Goal: Transaction & Acquisition: Purchase product/service

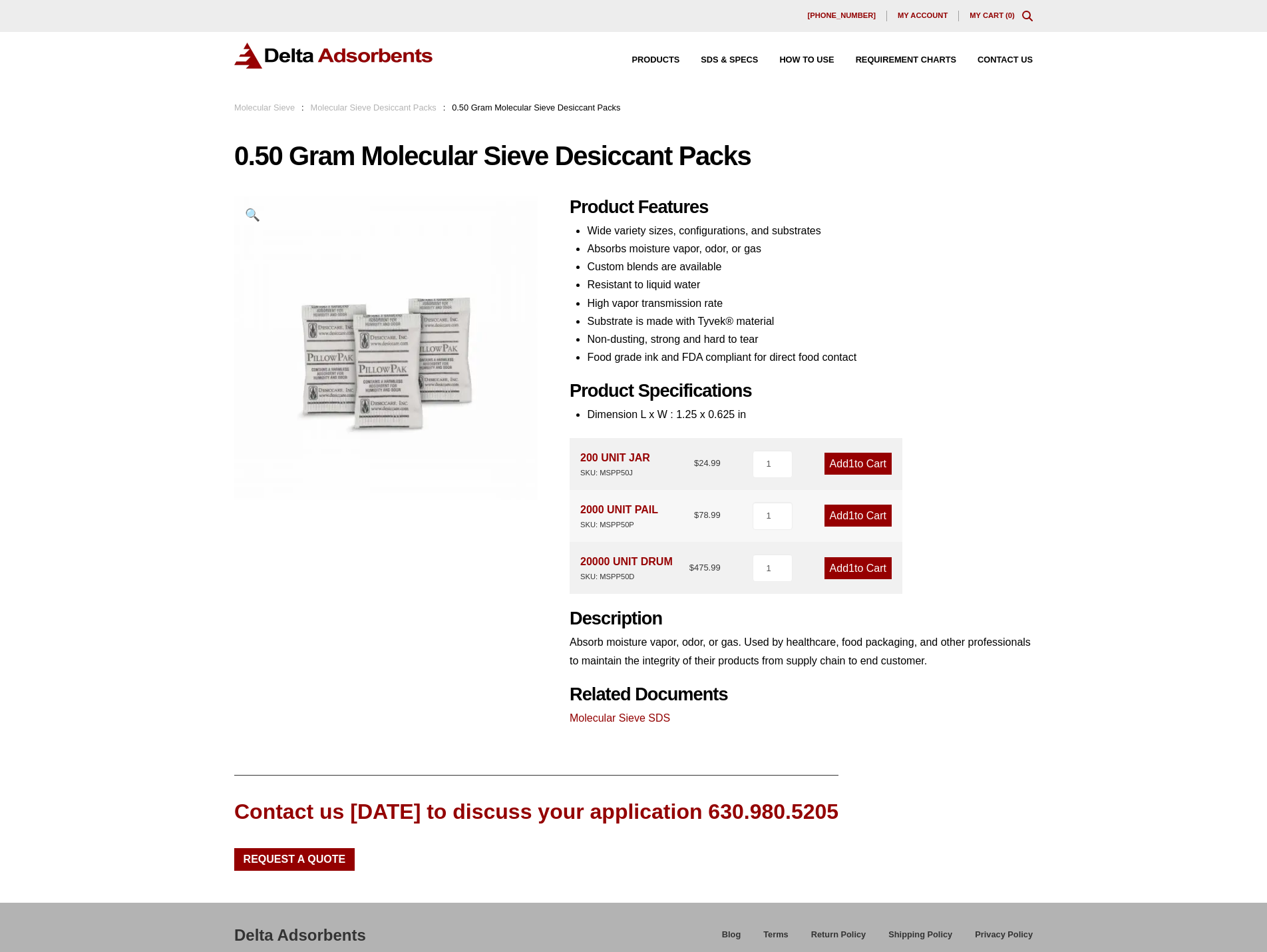
click at [403, 110] on link "Molecular Sieve Desiccant Packs" at bounding box center [373, 107] width 126 height 10
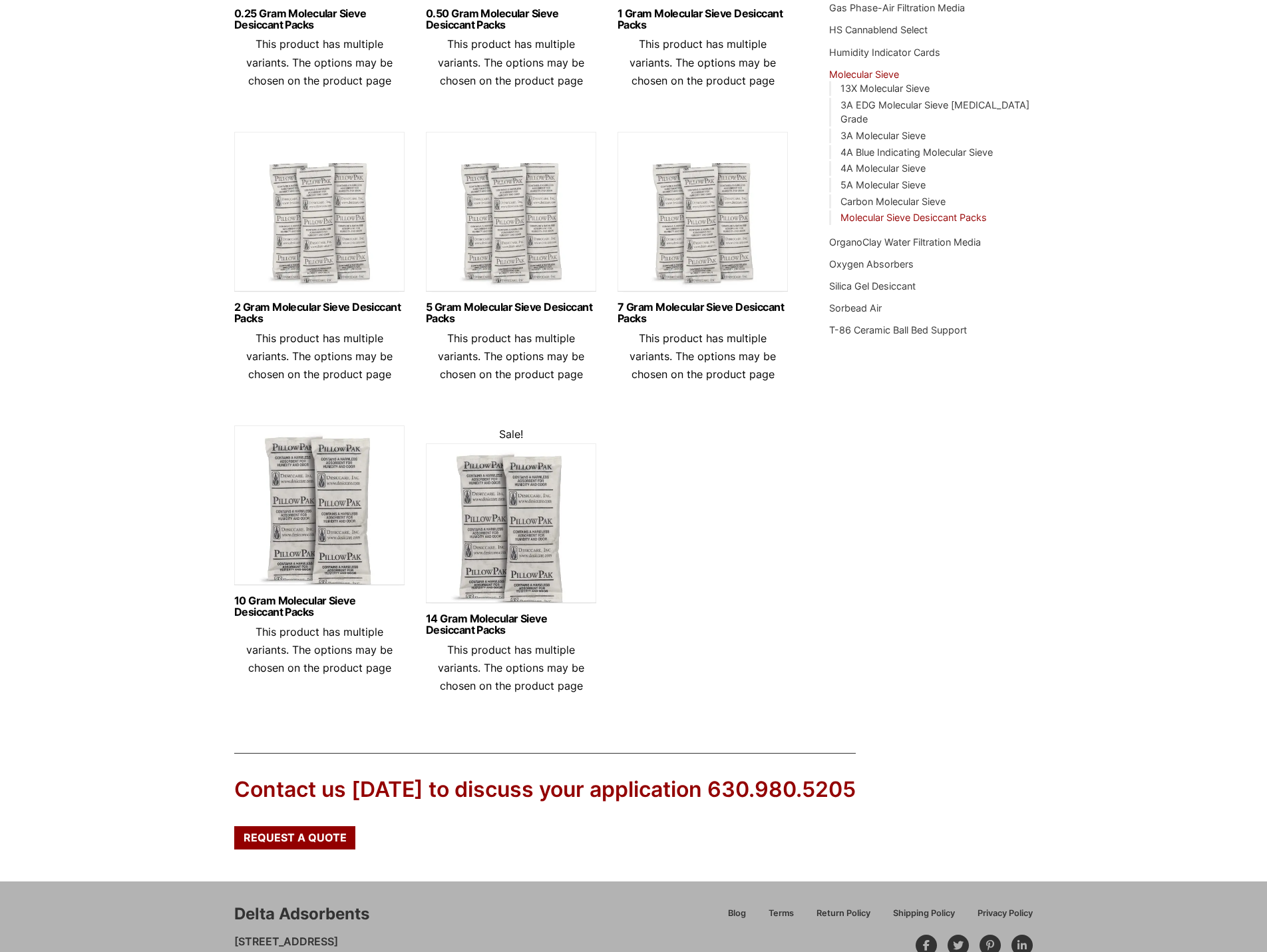
scroll to position [400, 0]
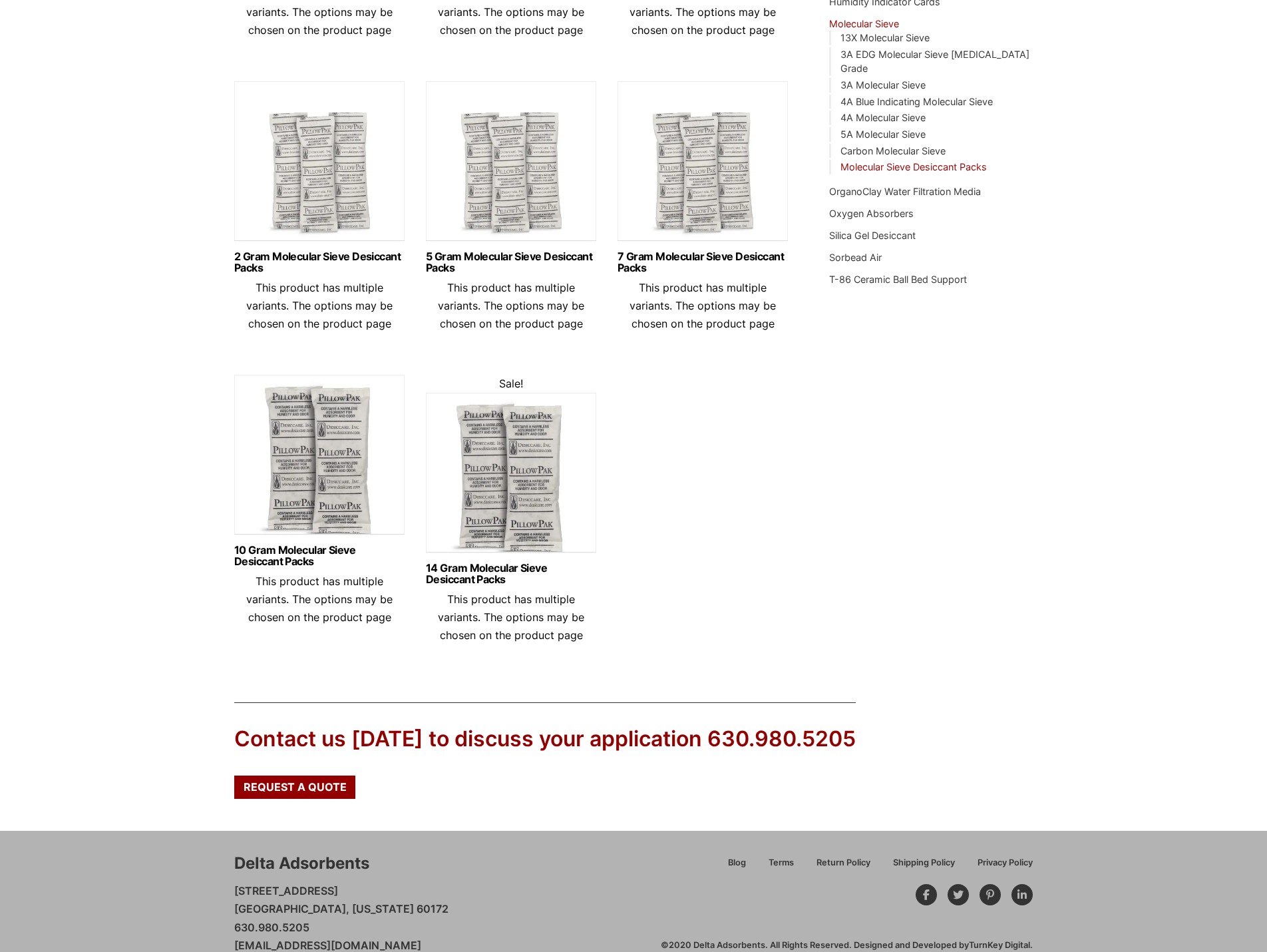
click at [532, 487] on img at bounding box center [511, 476] width 170 height 167
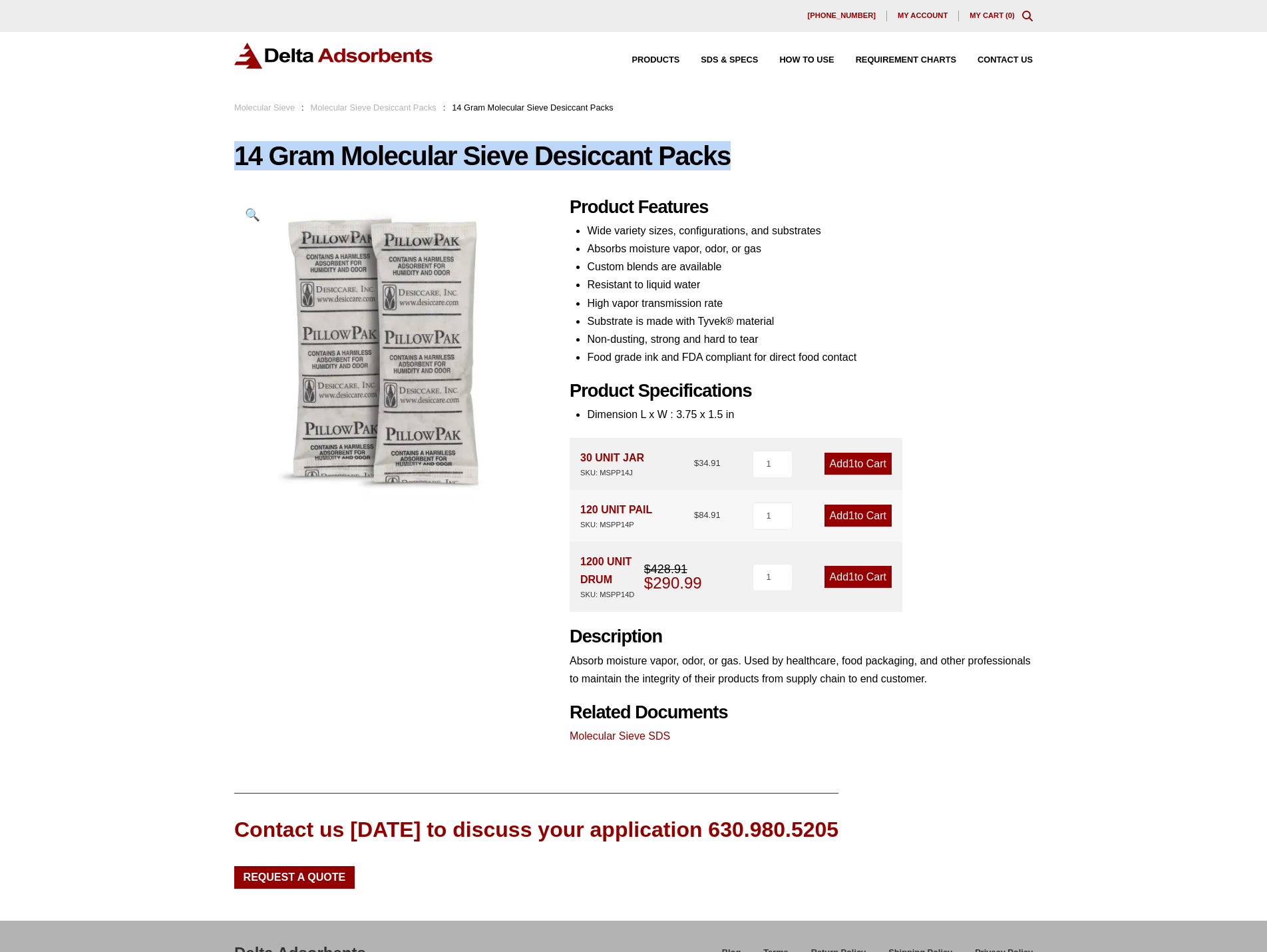
drag, startPoint x: 740, startPoint y: 151, endPoint x: 215, endPoint y: 154, distance: 525.0
click at [215, 154] on div "Our website has detected that you are using an outdated browser that will preve…" at bounding box center [633, 533] width 1267 height 1065
copy h1 "14 Gram Molecular Sieve Desiccant Packs"
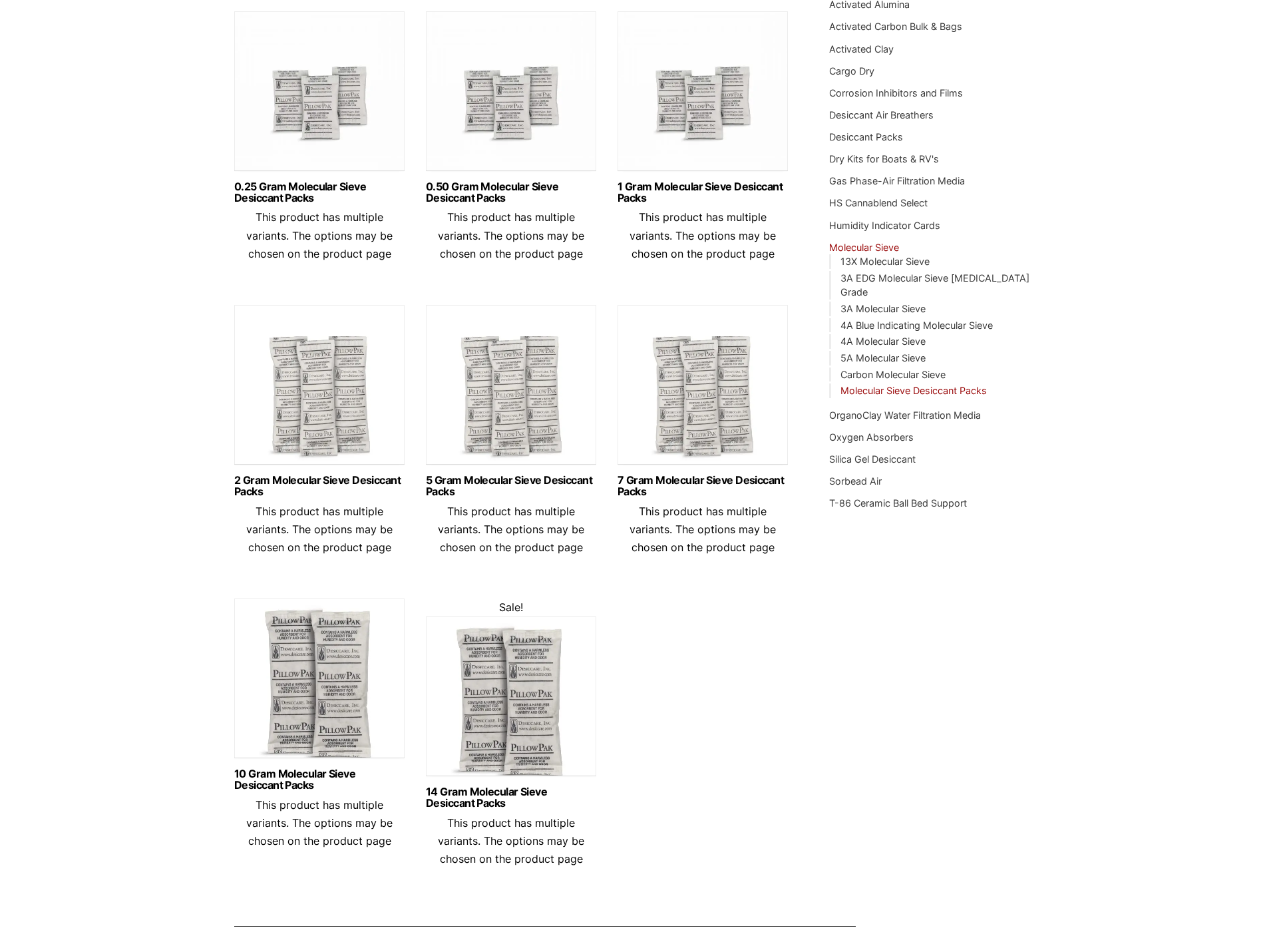
scroll to position [199, 0]
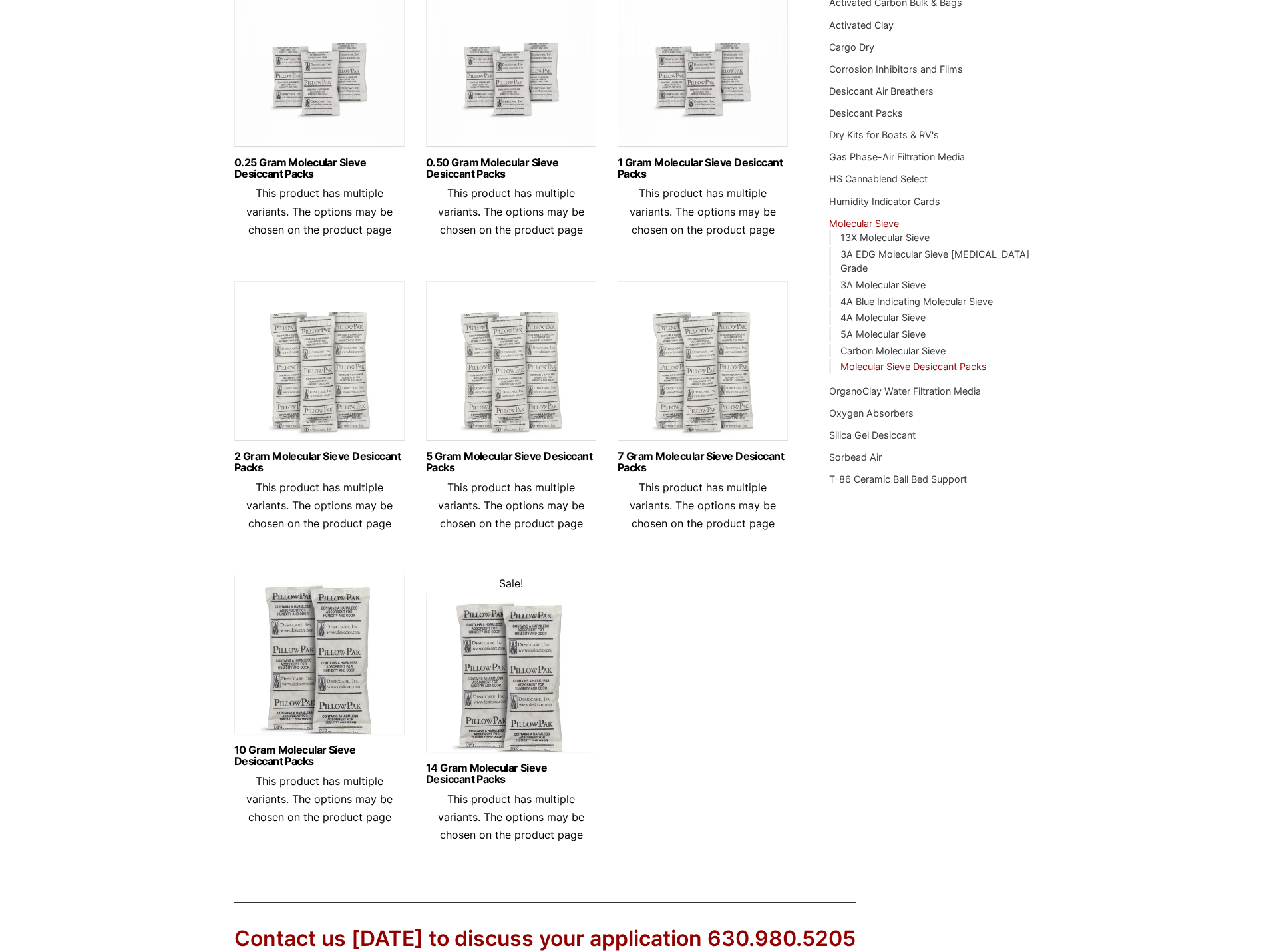
click at [545, 669] on img at bounding box center [511, 676] width 170 height 167
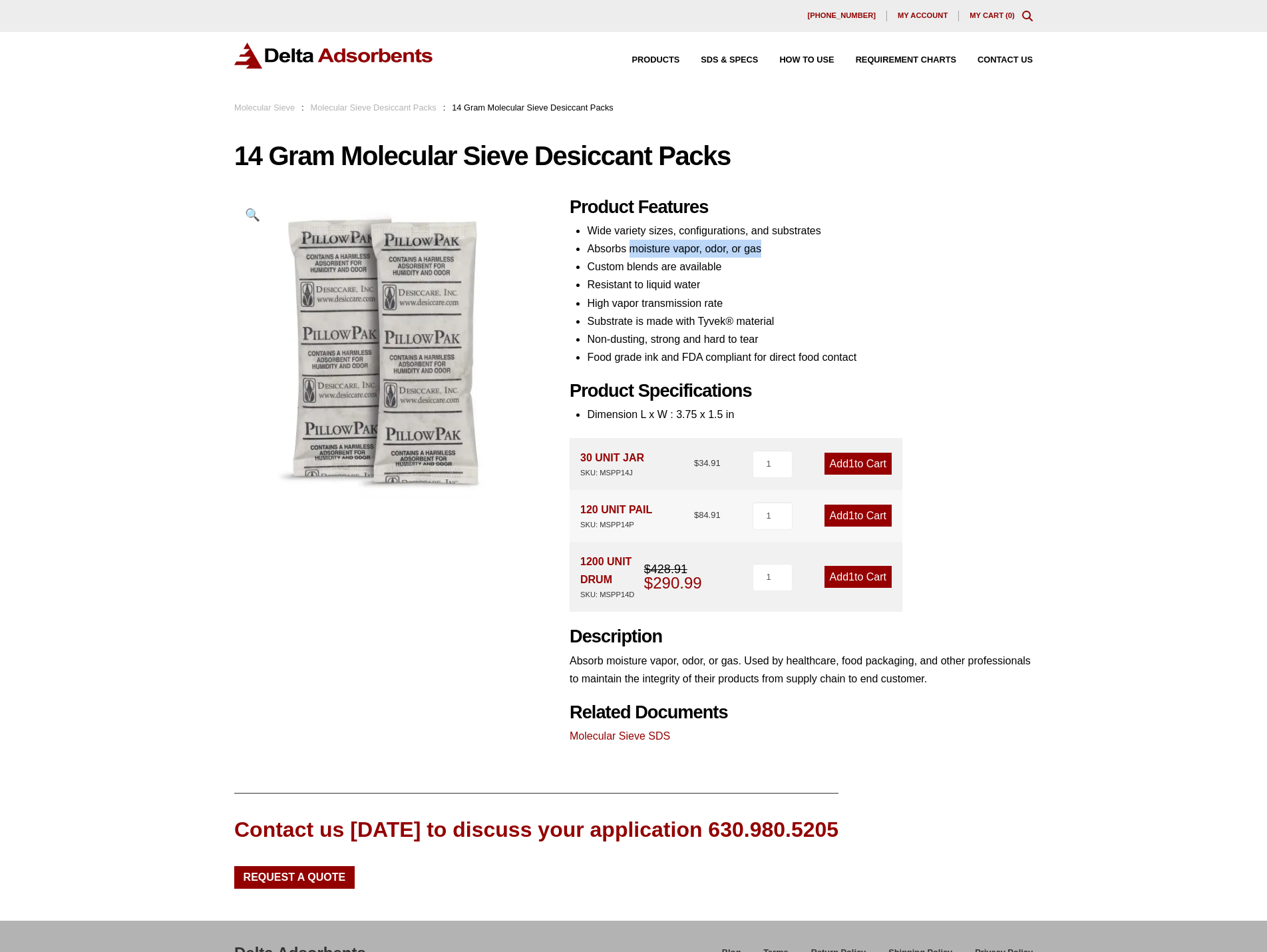
drag, startPoint x: 631, startPoint y: 253, endPoint x: 768, endPoint y: 247, distance: 137.1
click at [768, 247] on li "Absorbs moisture vapor, odor, or gas" at bounding box center [810, 249] width 446 height 18
click at [728, 517] on div "120 UNIT PAIL SKU: MSPP14P $ 84.91 1 Add 1 to Cart" at bounding box center [736, 516] width 333 height 52
drag, startPoint x: 587, startPoint y: 567, endPoint x: 606, endPoint y: 568, distance: 19.0
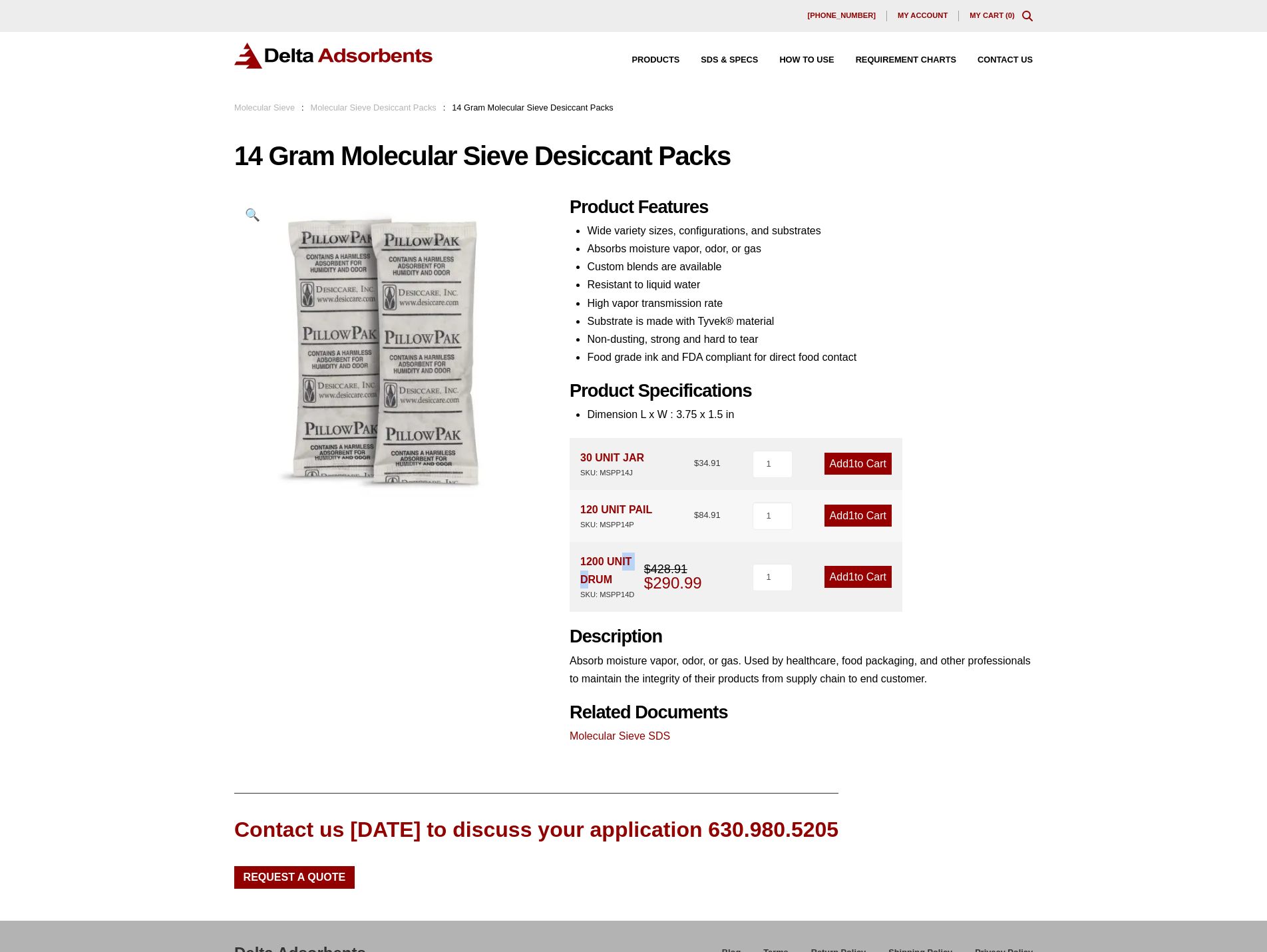
click at [606, 568] on div "1200 UNIT DRUM SKU: MSPP14D" at bounding box center [613, 577] width 64 height 49
click at [663, 596] on div "1200 UNIT DRUM SKU: MSPP14D $ 428.91 Original price was: $428.91. $ 290.99 Curr…" at bounding box center [651, 577] width 141 height 49
drag, startPoint x: 342, startPoint y: 154, endPoint x: 531, endPoint y: 167, distance: 189.4
click at [531, 167] on h1 "14 Gram Molecular Sieve Desiccant Packs" at bounding box center [634, 155] width 799 height 28
click at [130, 567] on div "Our website has detected that you are using an outdated browser that will preve…" at bounding box center [633, 533] width 1267 height 1065
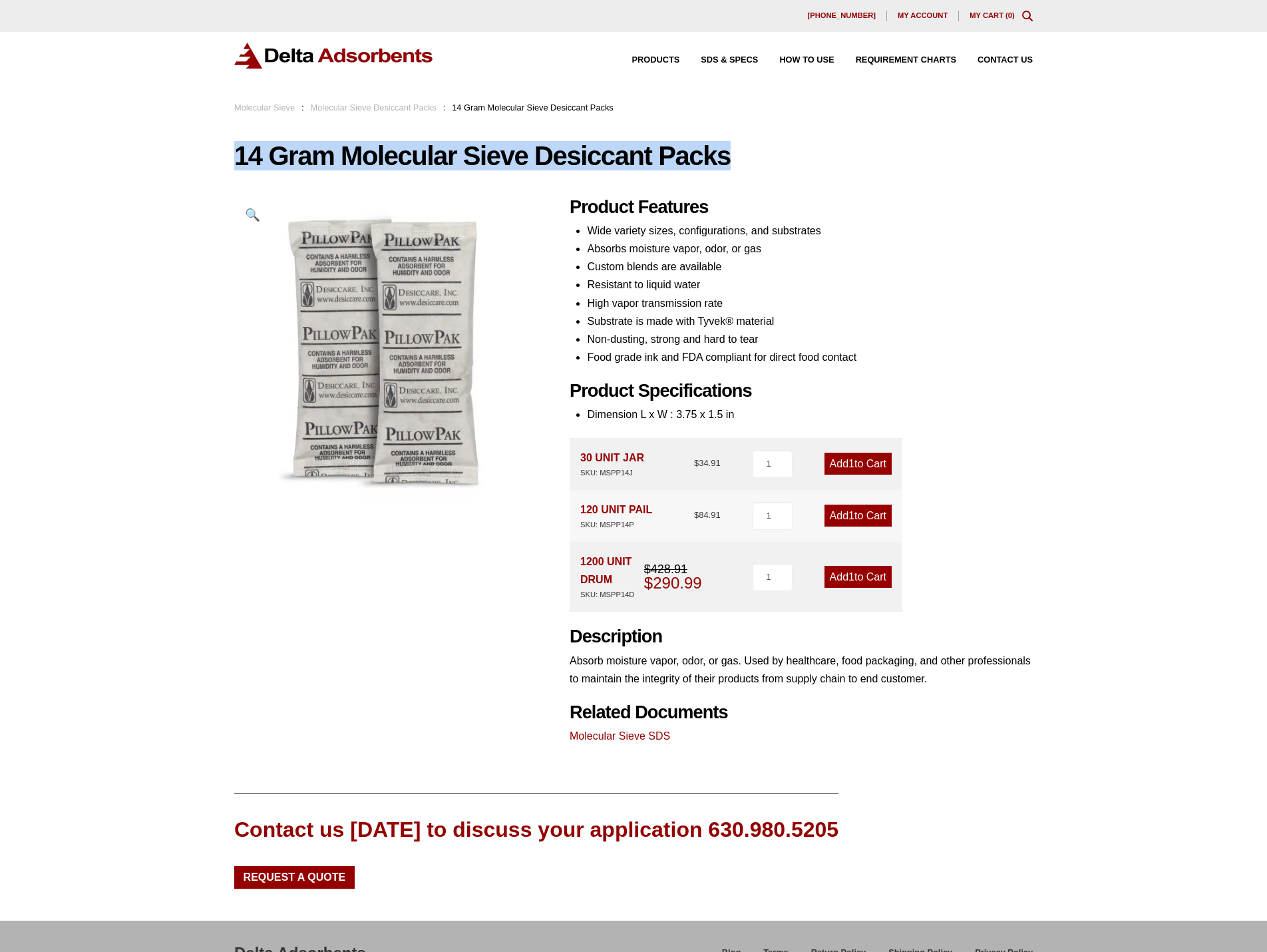
drag, startPoint x: 773, startPoint y: 150, endPoint x: 204, endPoint y: 145, distance: 569.0
click at [204, 145] on div "Our website has detected that you are using an outdated browser that will preve…" at bounding box center [633, 533] width 1267 height 1065
copy h1 "14 Gram Molecular Sieve Desiccant Packs"
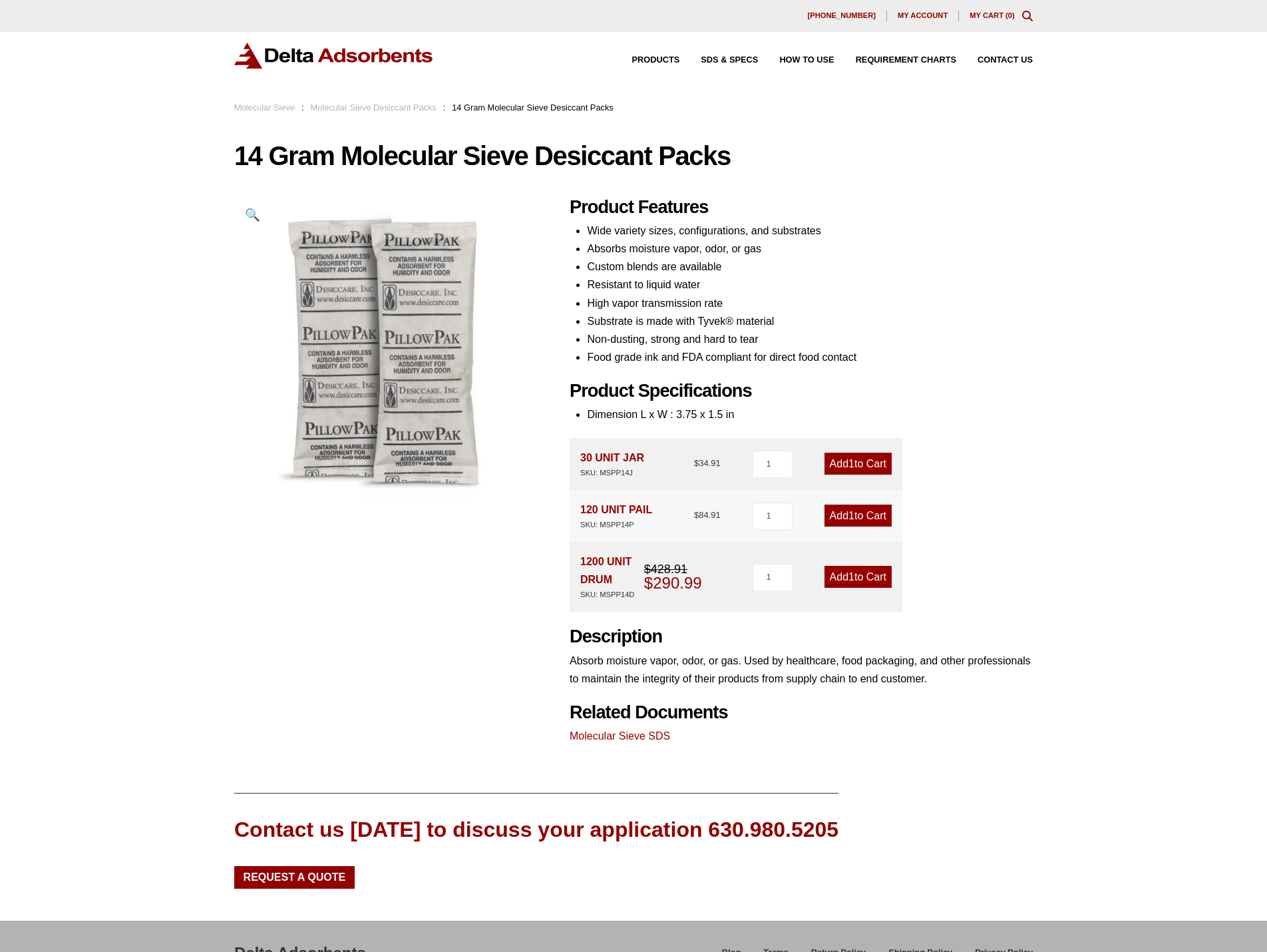
click at [1001, 225] on li "Wide variety sizes, configurations, and substrates" at bounding box center [810, 231] width 446 height 18
click at [639, 731] on link "Molecular Sieve SDS" at bounding box center [620, 736] width 100 height 11
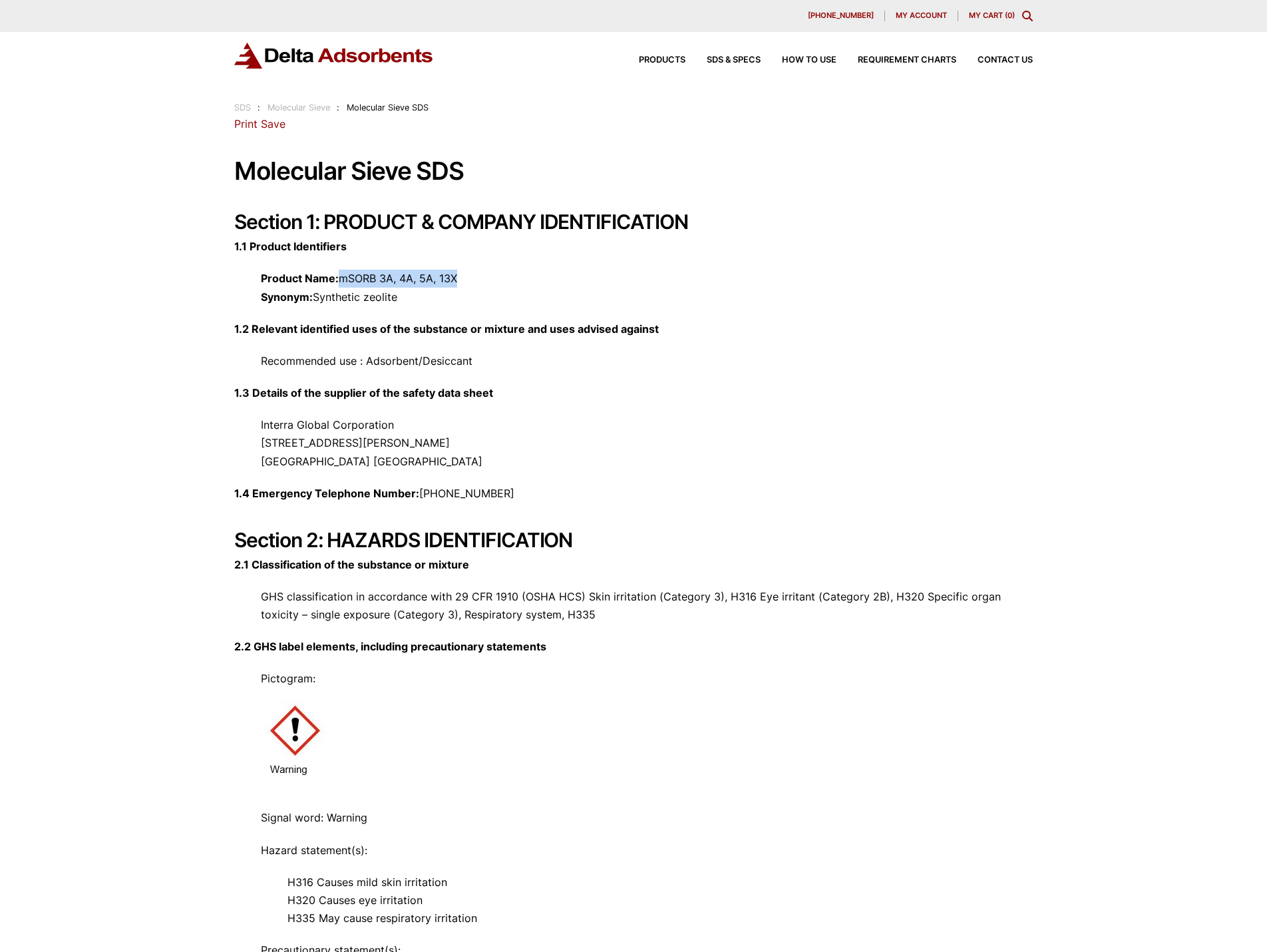
drag, startPoint x: 476, startPoint y: 278, endPoint x: 342, endPoint y: 270, distance: 134.2
click at [342, 270] on p "Product Name: mSORB 3A, 4A, 5A, 13X Synonym: Synthetic zeolite" at bounding box center [634, 287] width 799 height 36
copy p "mSORB 3A, 4A, 5A, 13X"
click at [582, 282] on p "Product Name: mSORB 3A, 4A, 5A, 13X Synonym: Synthetic zeolite" at bounding box center [634, 287] width 799 height 36
click at [722, 61] on span "SDS & SPECS" at bounding box center [734, 59] width 54 height 8
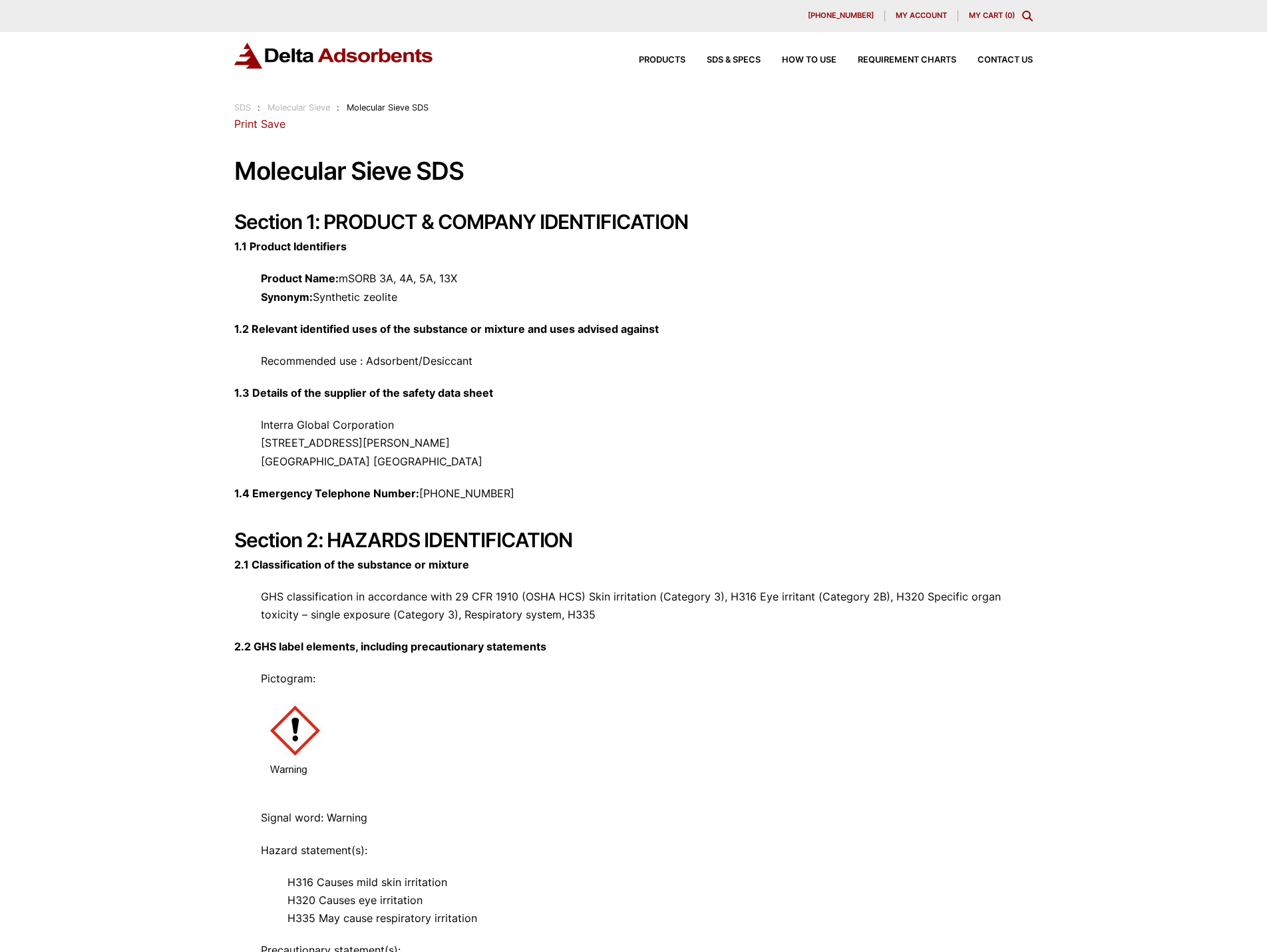
click at [309, 109] on link "Molecular Sieve" at bounding box center [299, 107] width 62 height 10
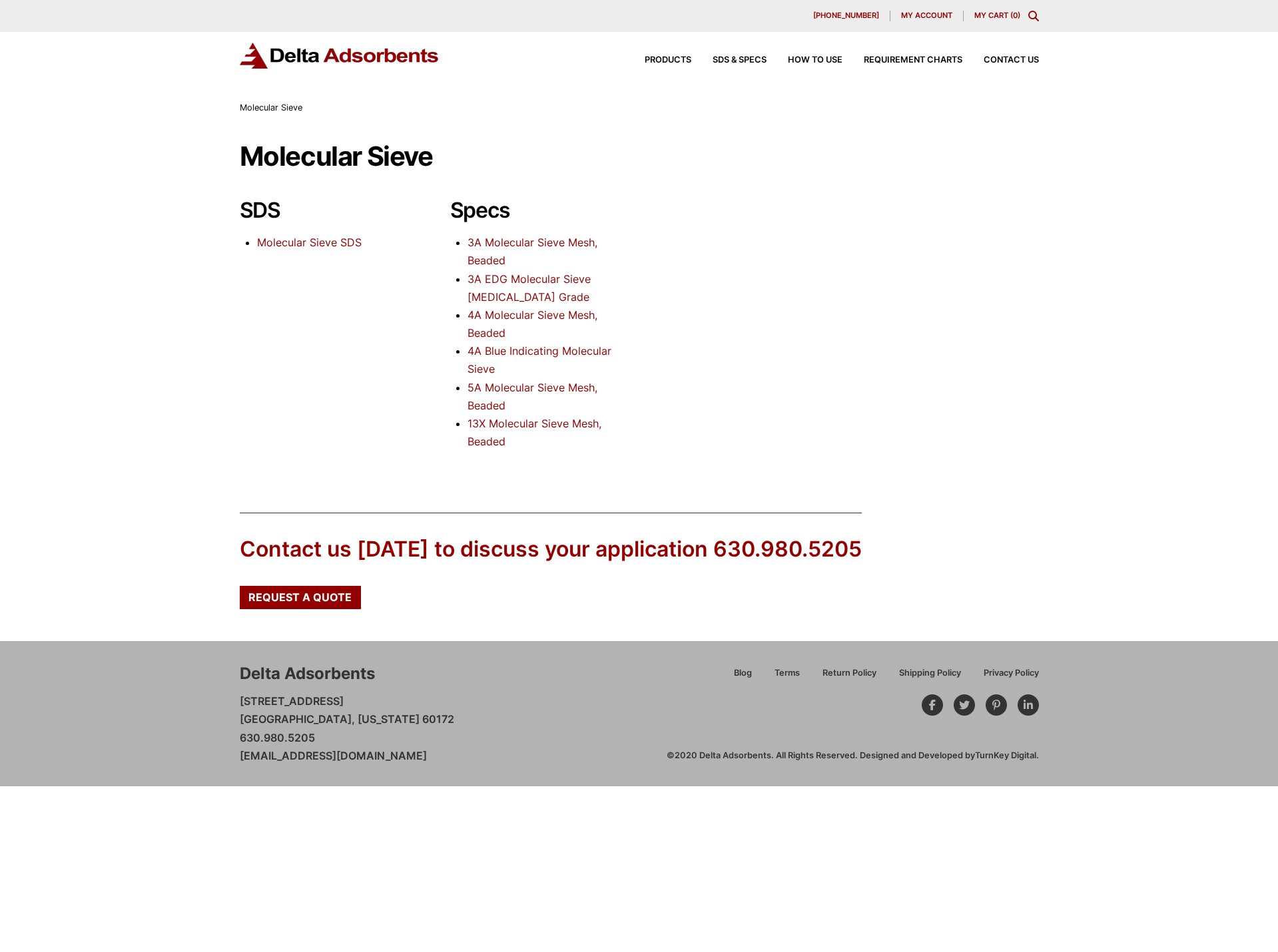
click at [285, 110] on span "Molecular Sieve" at bounding box center [271, 107] width 62 height 10
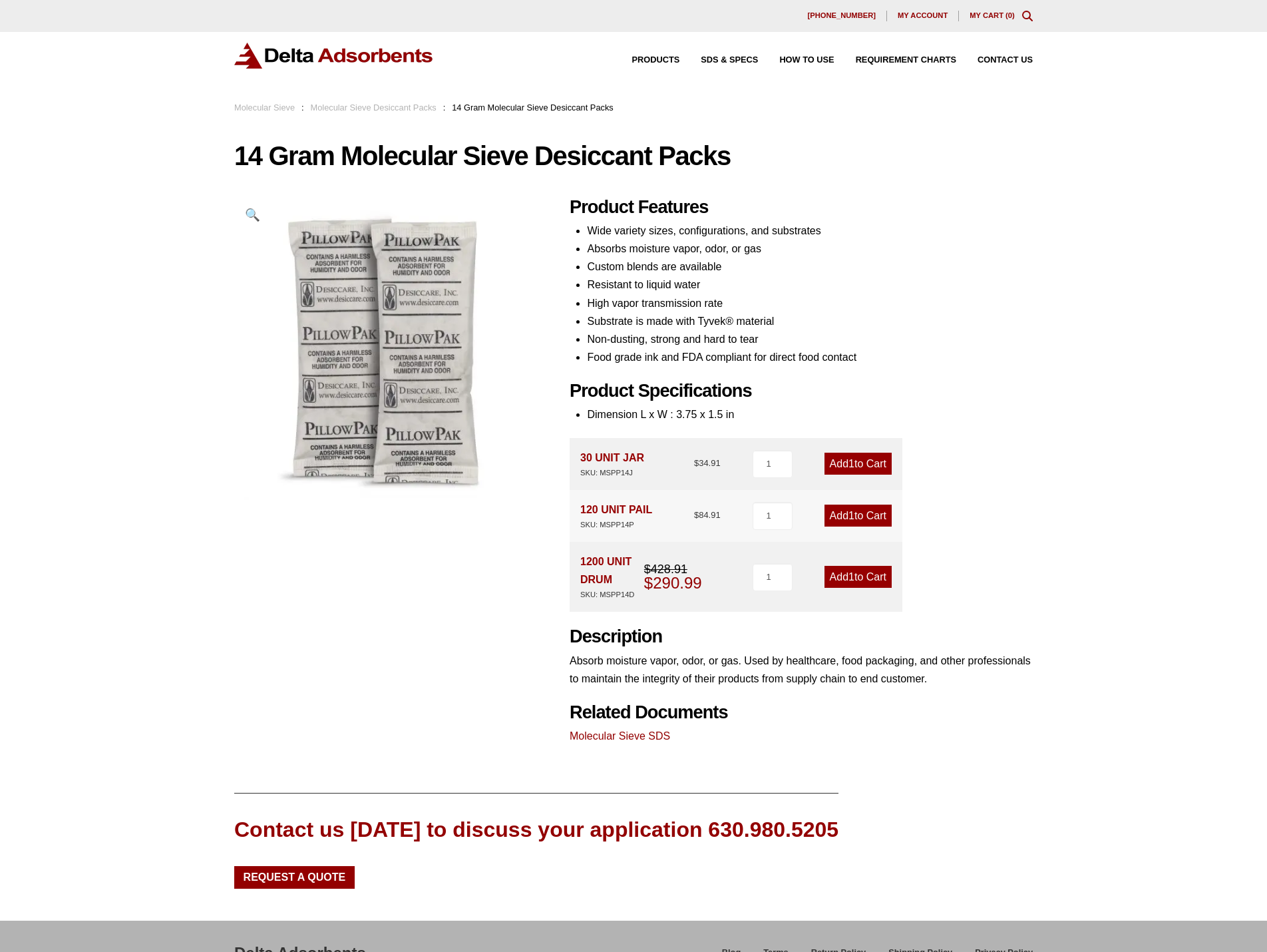
click at [715, 63] on span "SDS & SPECS" at bounding box center [729, 59] width 57 height 8
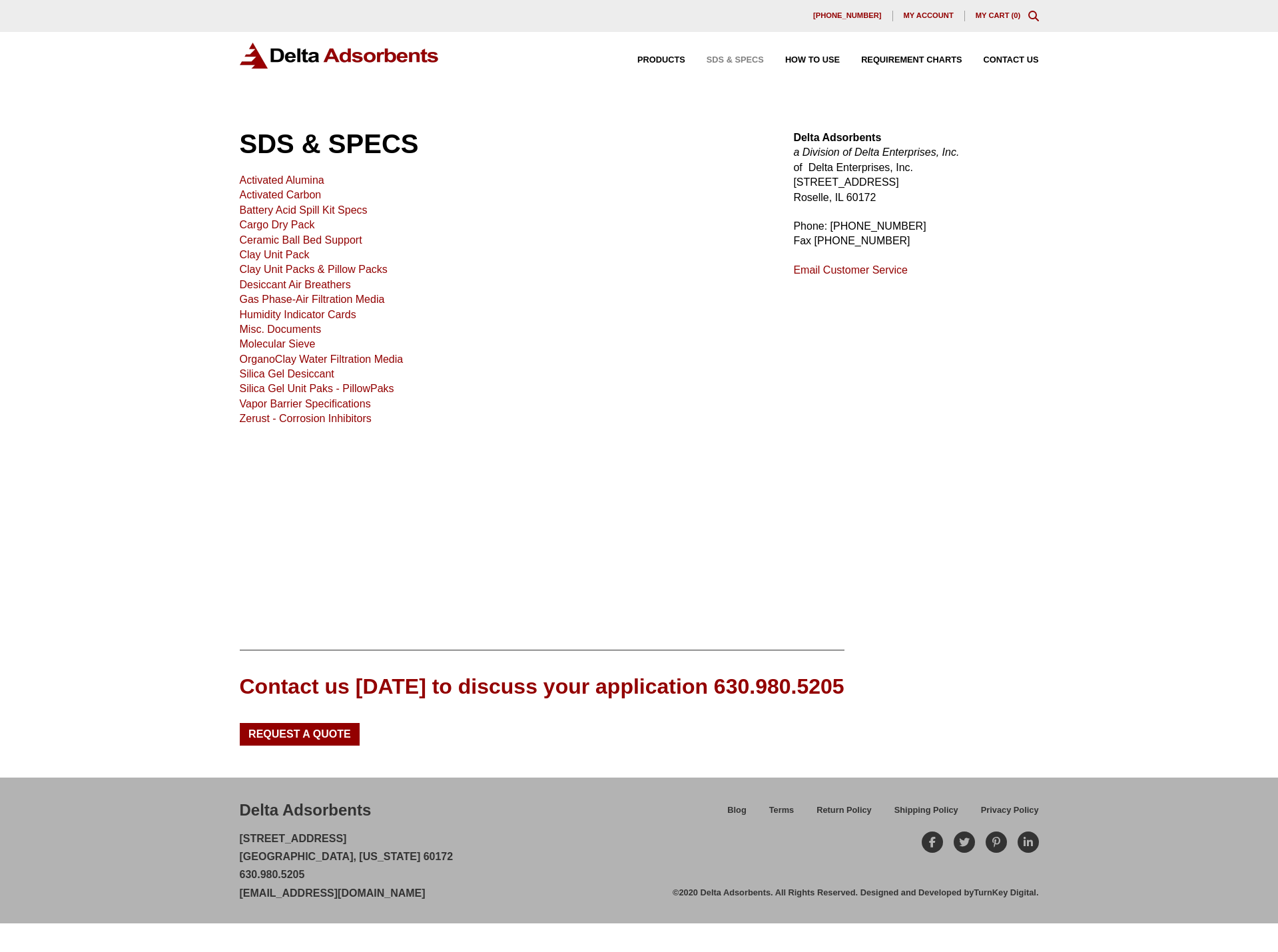
click at [285, 345] on link "Molecular Sieve" at bounding box center [278, 343] width 76 height 11
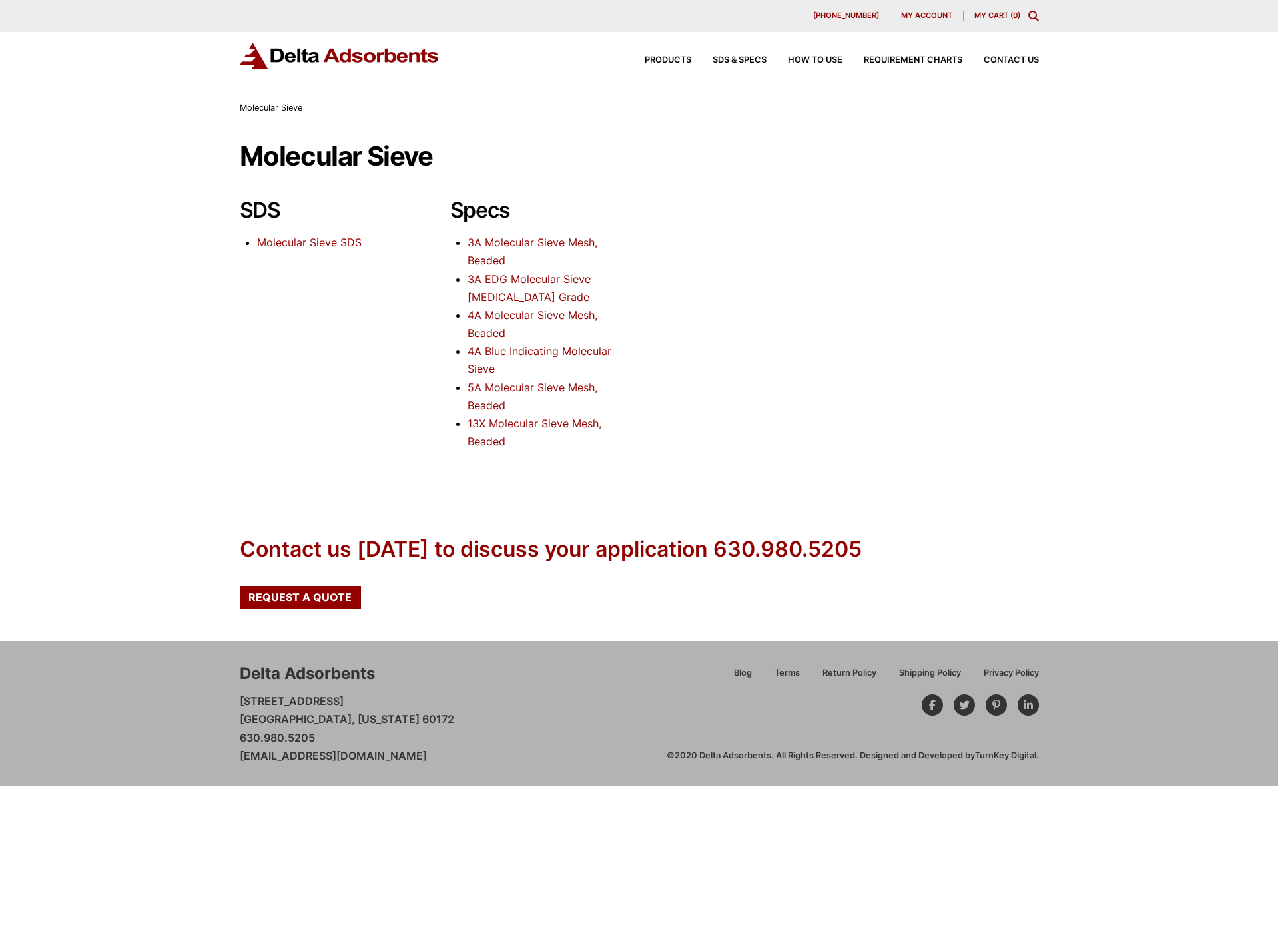
click at [320, 247] on link "Molecular Sieve SDS" at bounding box center [309, 242] width 104 height 13
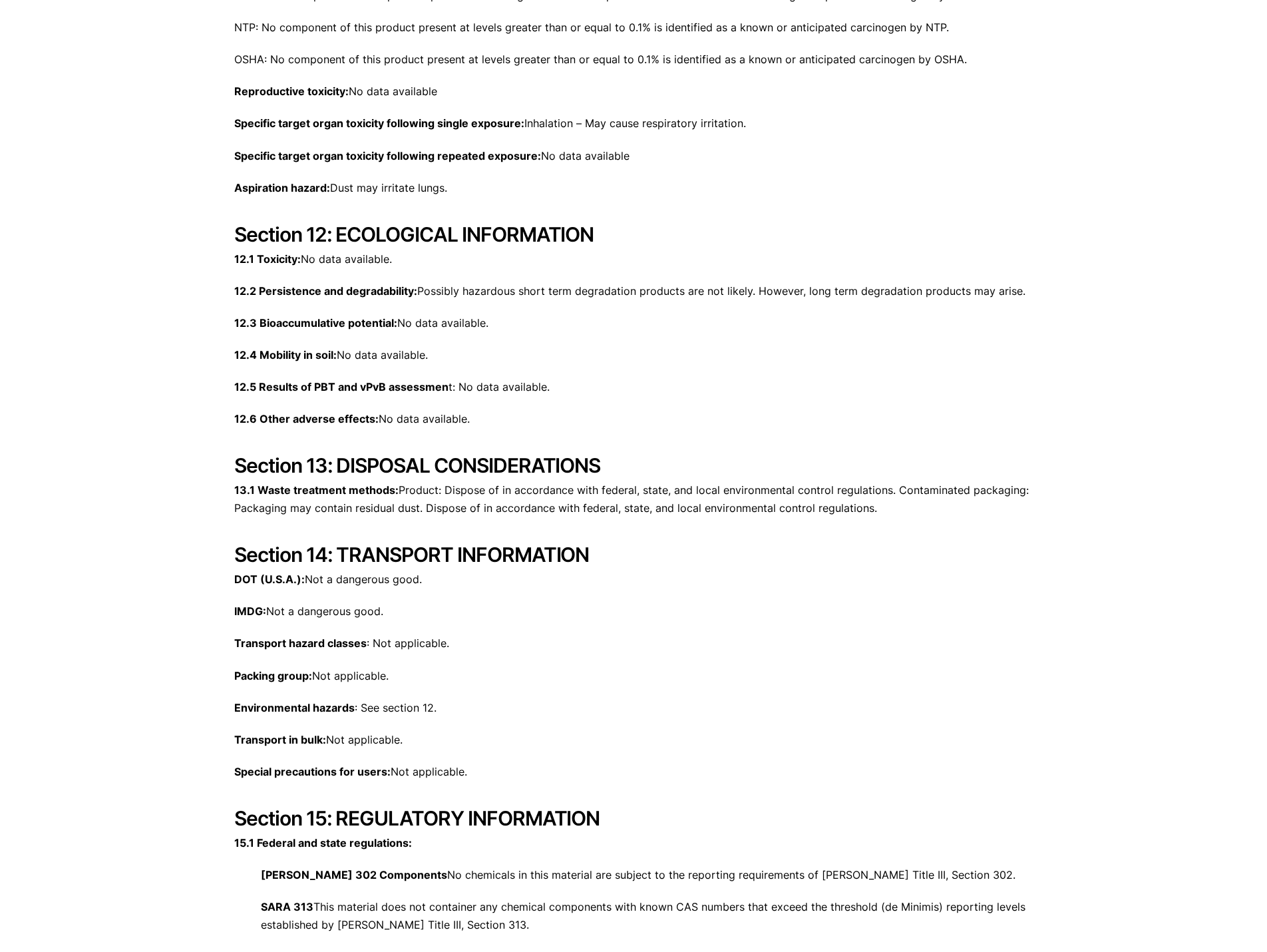
scroll to position [3727, 0]
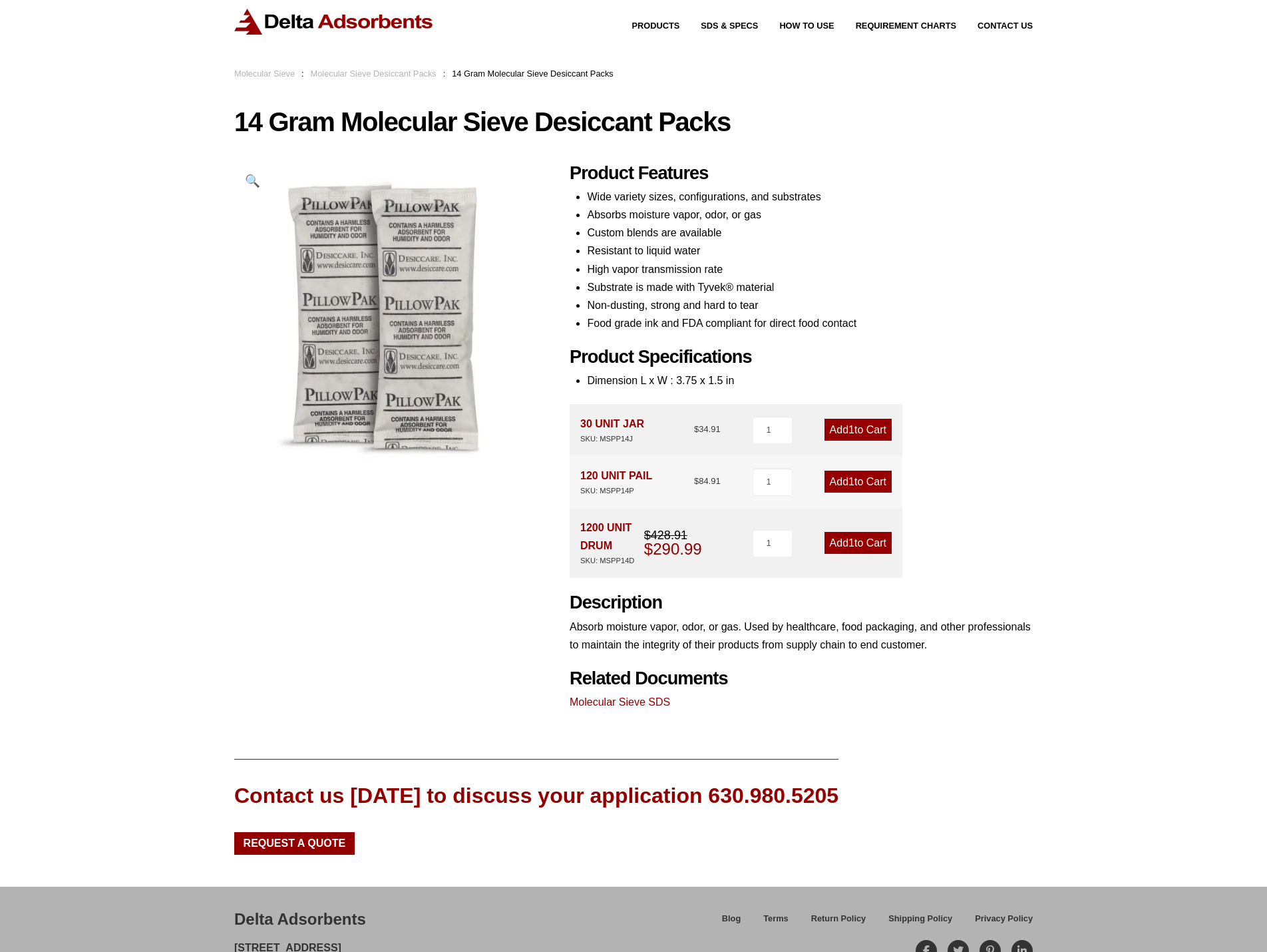
scroll to position [66, 0]
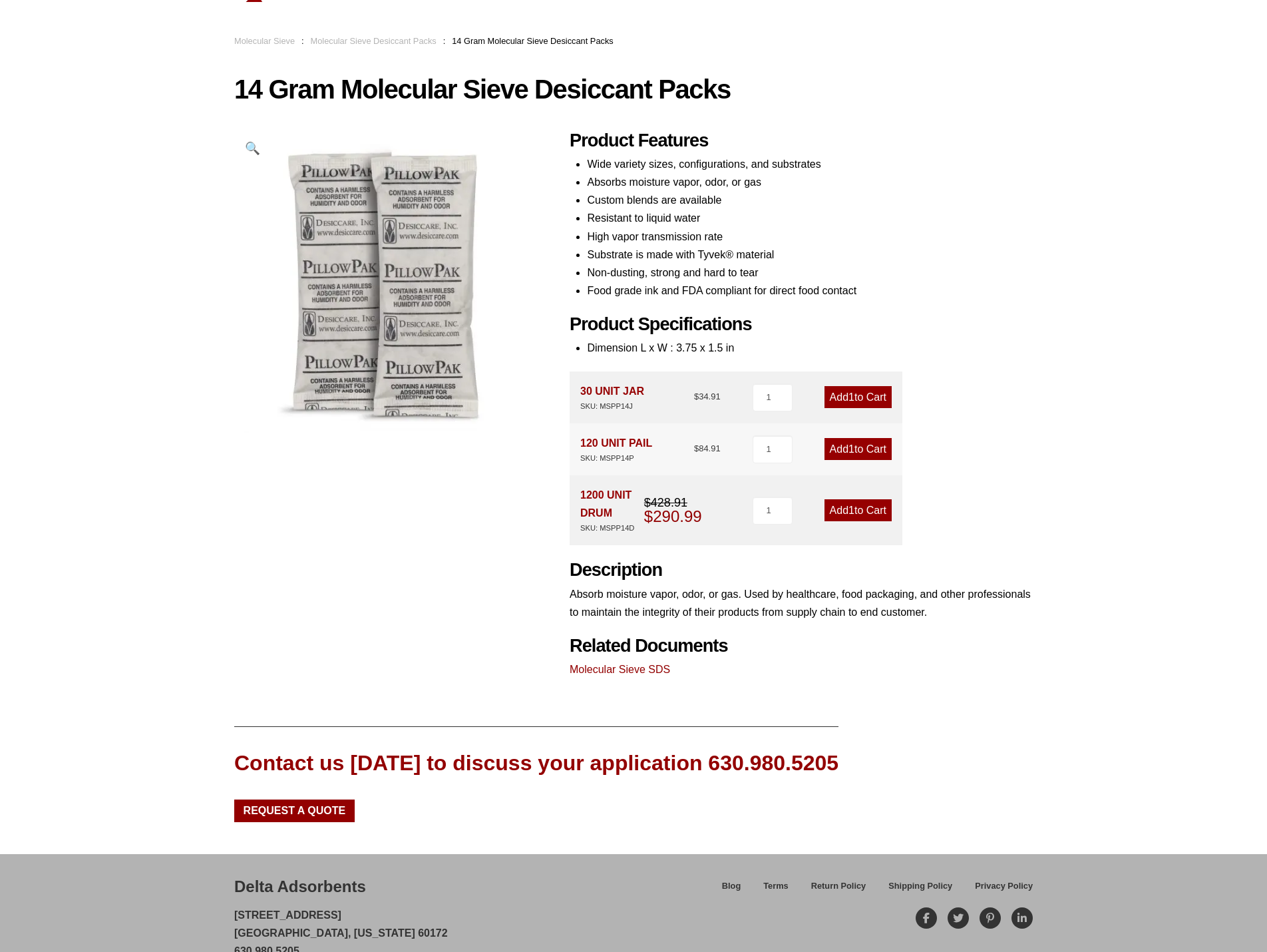
drag, startPoint x: 582, startPoint y: 493, endPoint x: 638, endPoint y: 495, distance: 56.0
click at [638, 495] on div "1200 UNIT DRUM SKU: MSPP14D" at bounding box center [613, 511] width 64 height 49
click at [646, 486] on div "1200 UNIT DRUM SKU: MSPP14D $ 428.91 Original price was: $428.91. $ 290.99 Curr…" at bounding box center [736, 511] width 333 height 70
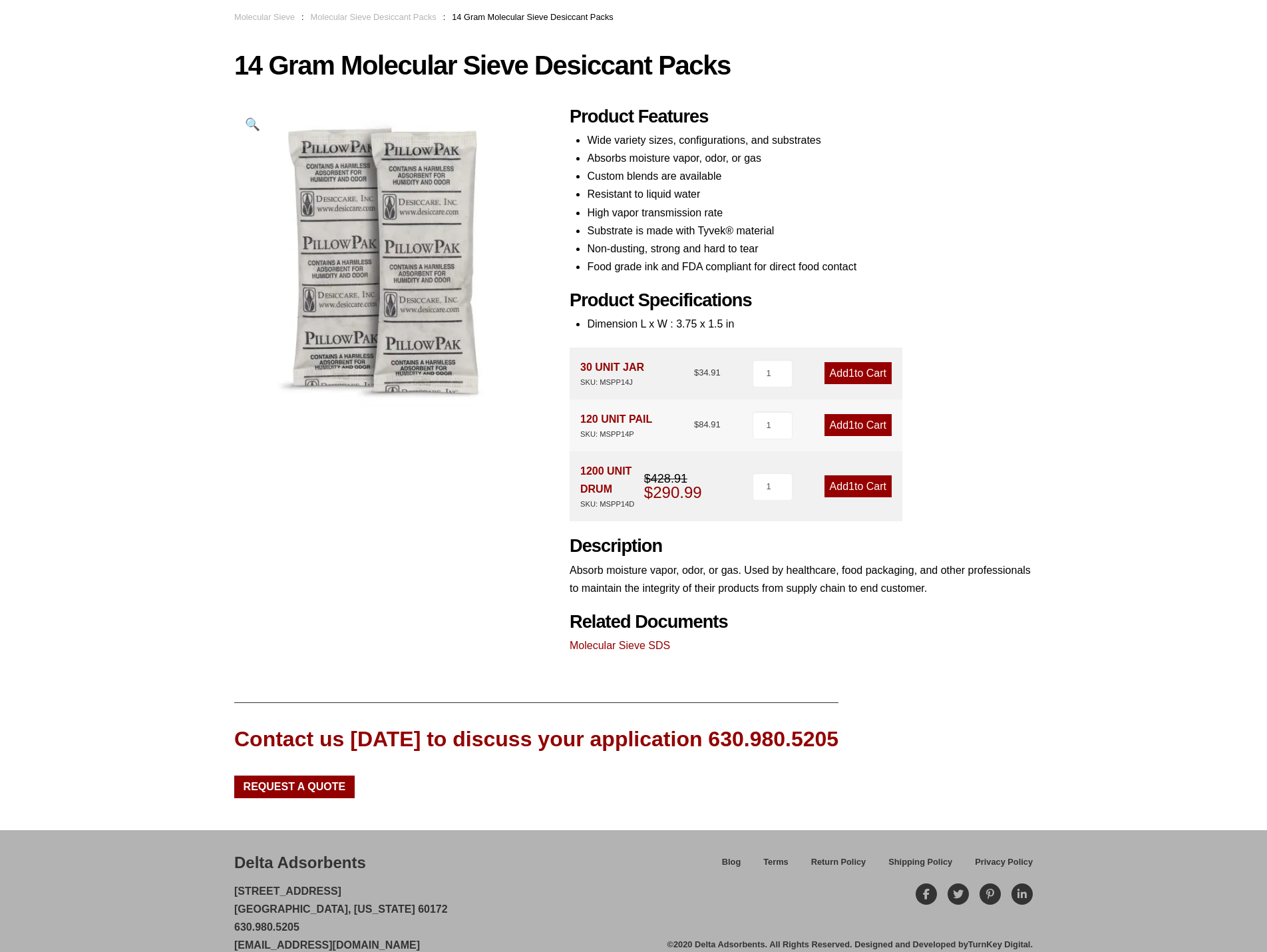
scroll to position [114, 0]
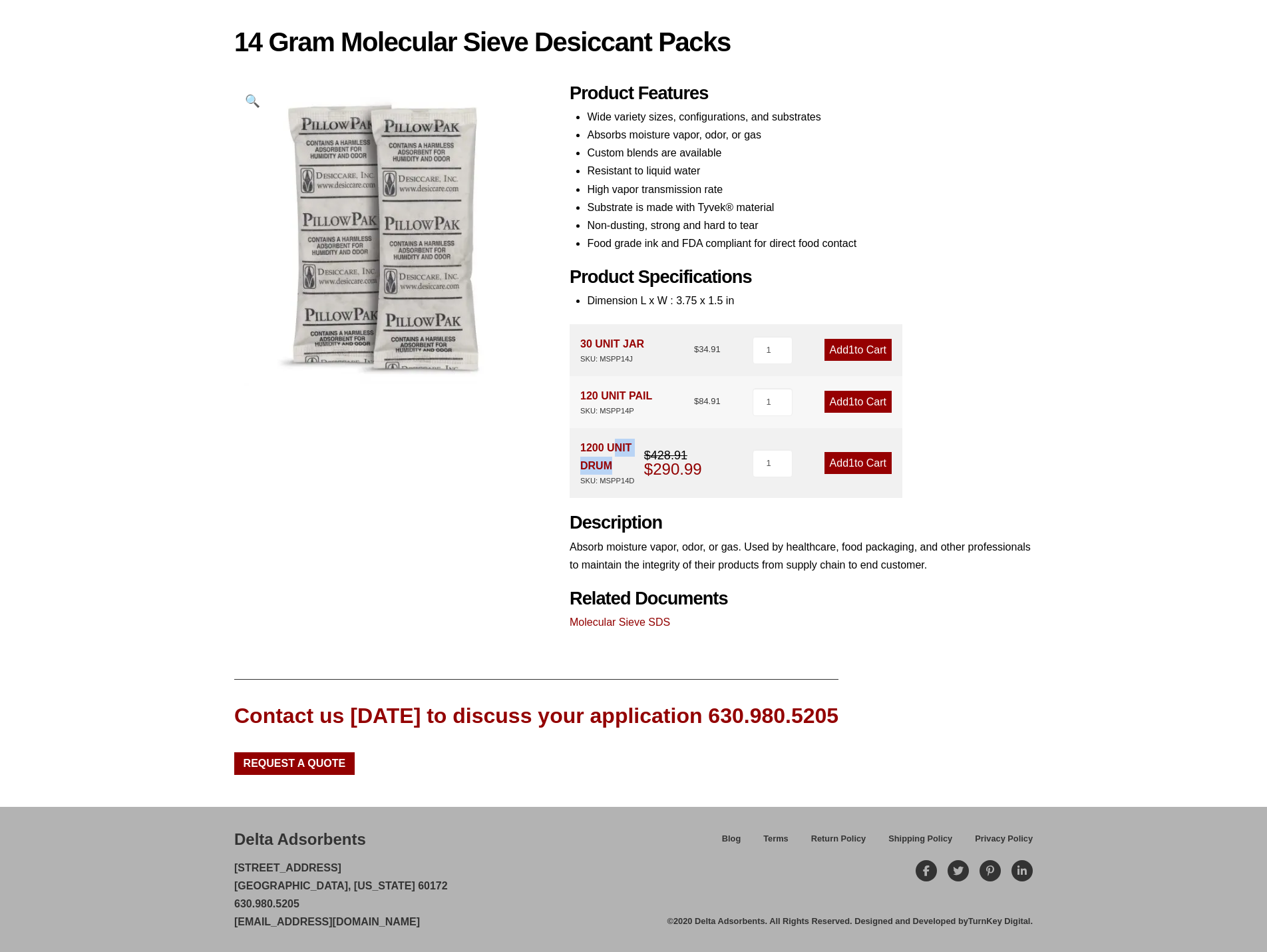
drag, startPoint x: 580, startPoint y: 450, endPoint x: 624, endPoint y: 446, distance: 44.2
click at [624, 446] on div "1200 UNIT DRUM SKU: MSPP14D $ 428.91 Original price was: $428.91. $ 290.99 Curr…" at bounding box center [736, 463] width 333 height 70
click at [643, 439] on div "1200 UNIT DRUM SKU: MSPP14D" at bounding box center [613, 463] width 64 height 49
drag, startPoint x: 580, startPoint y: 447, endPoint x: 641, endPoint y: 449, distance: 61.0
click at [641, 449] on div "1200 UNIT DRUM SKU: MSPP14D $ 428.91 Original price was: $428.91. $ 290.99 Curr…" at bounding box center [736, 463] width 333 height 70
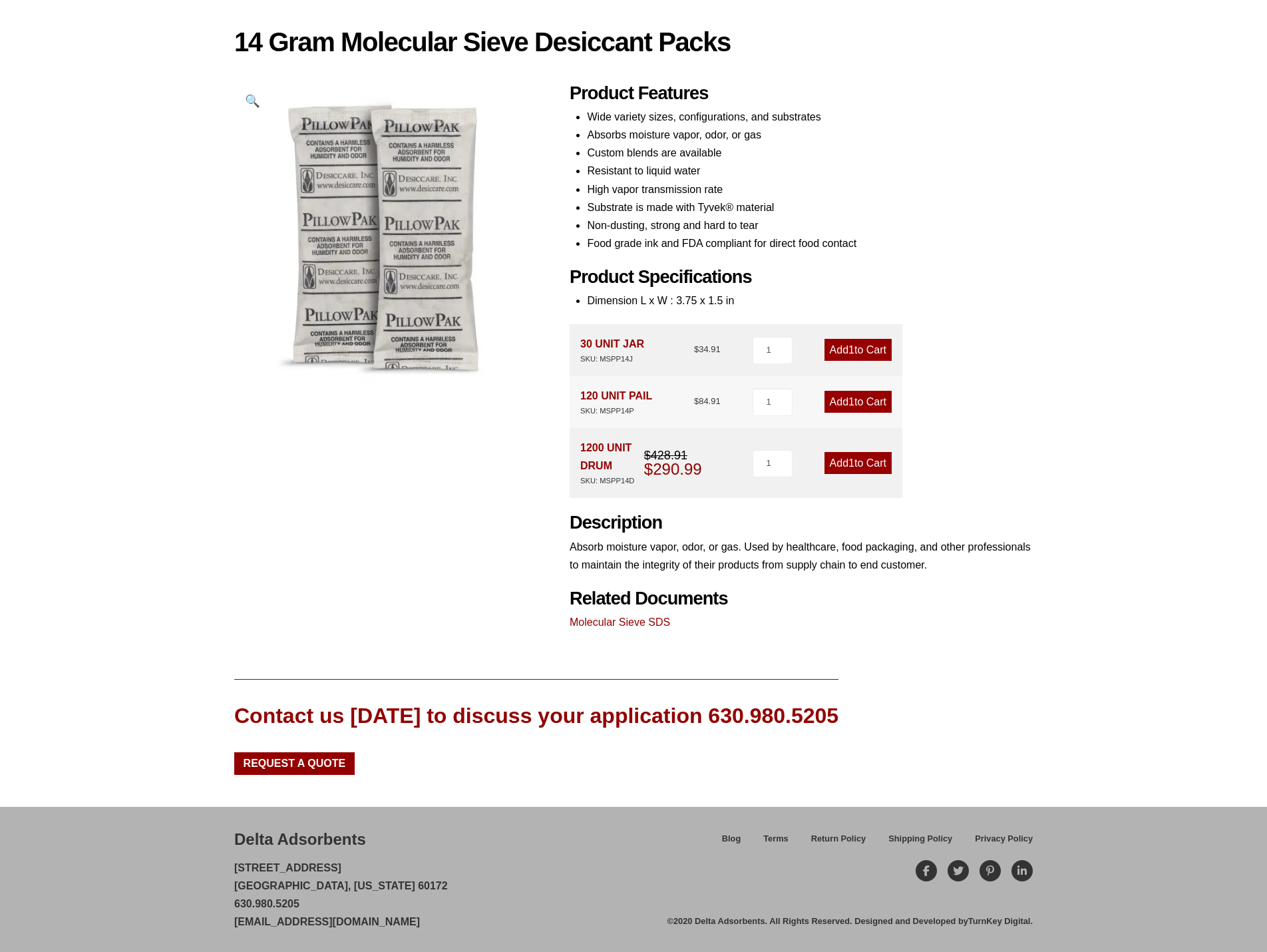
click at [644, 440] on div "1200 UNIT DRUM SKU: MSPP14D" at bounding box center [613, 463] width 64 height 49
drag, startPoint x: 577, startPoint y: 447, endPoint x: 624, endPoint y: 447, distance: 47.0
click at [624, 447] on div "1200 UNIT DRUM SKU: MSPP14D $ 428.91 Original price was: $428.91. $ 290.99 Curr…" at bounding box center [736, 463] width 333 height 70
click at [631, 446] on div "1200 UNIT DRUM SKU: MSPP14D" at bounding box center [613, 463] width 64 height 49
drag, startPoint x: 638, startPoint y: 446, endPoint x: 587, endPoint y: 453, distance: 51.5
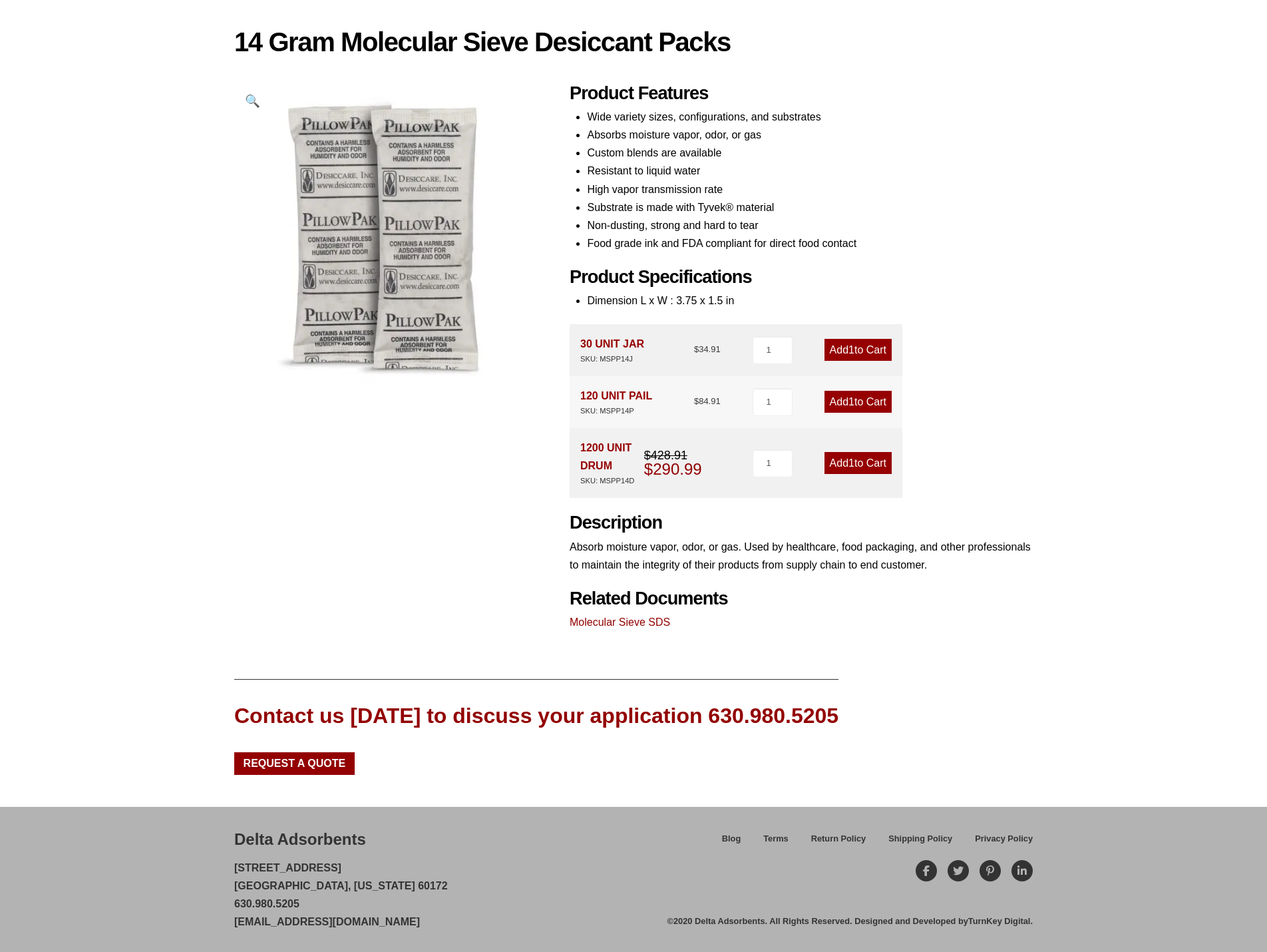
click at [587, 453] on div "1200 UNIT DRUM SKU: MSPP14D" at bounding box center [613, 463] width 64 height 49
click at [670, 444] on div "1200 UNIT DRUM SKU: MSPP14D $ 428.91 Original price was: $428.91. $ 290.99 Curr…" at bounding box center [651, 463] width 141 height 49
click at [848, 465] on span "1" at bounding box center [852, 463] width 6 height 11
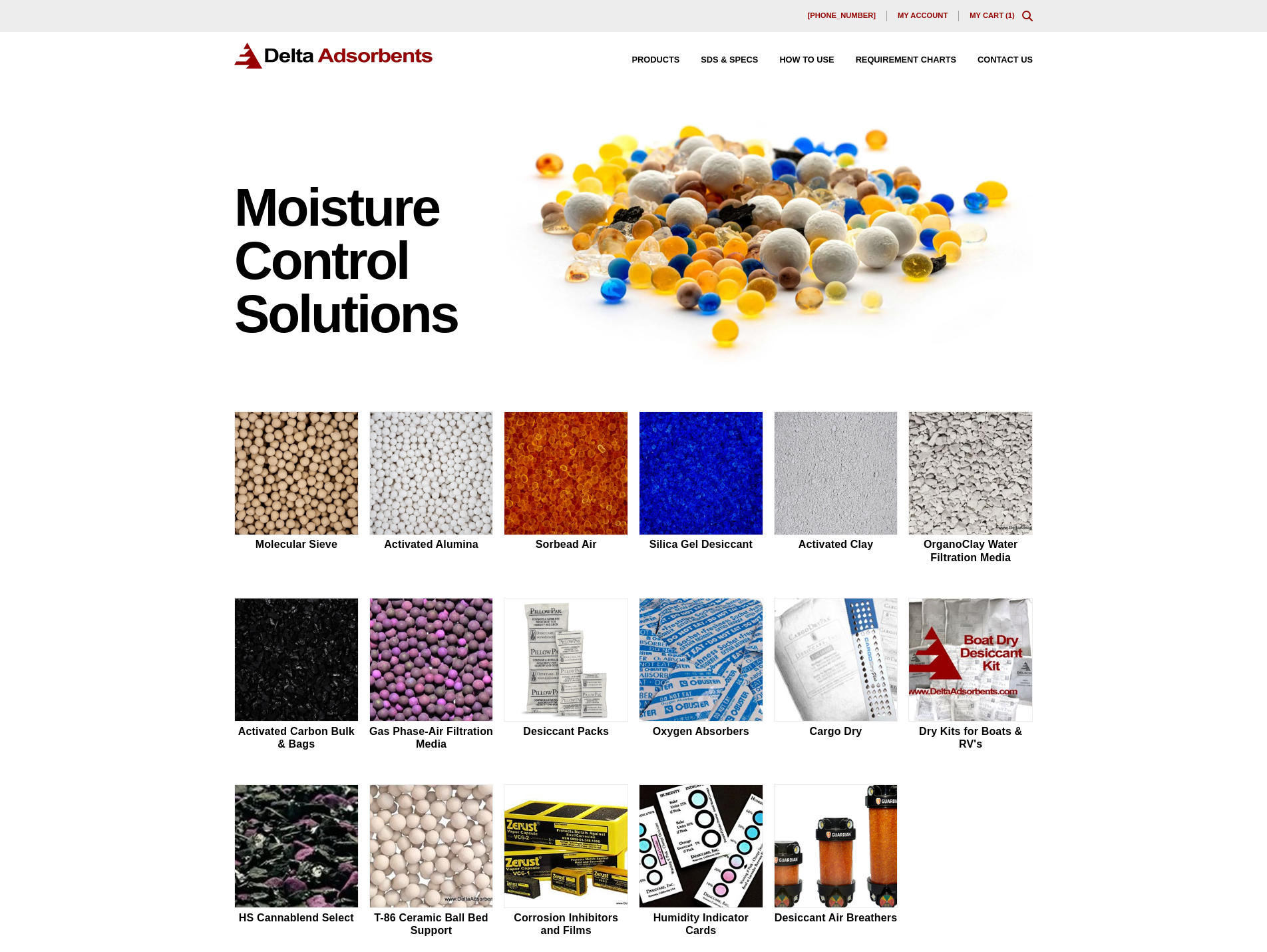
click at [288, 492] on img at bounding box center [297, 473] width 123 height 124
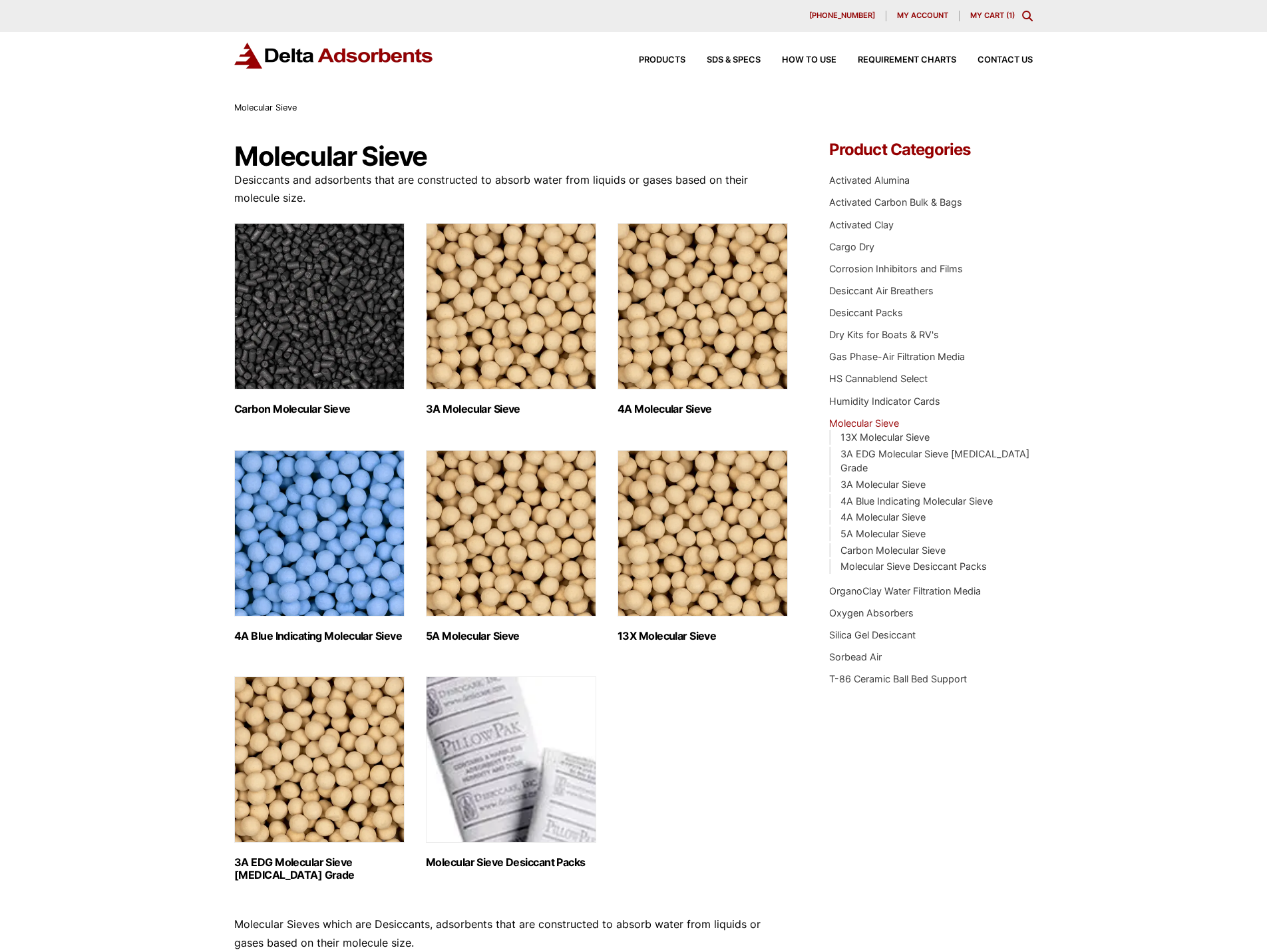
click at [530, 810] on img "Visit product category Molecular Sieve Desiccant Packs" at bounding box center [511, 759] width 170 height 167
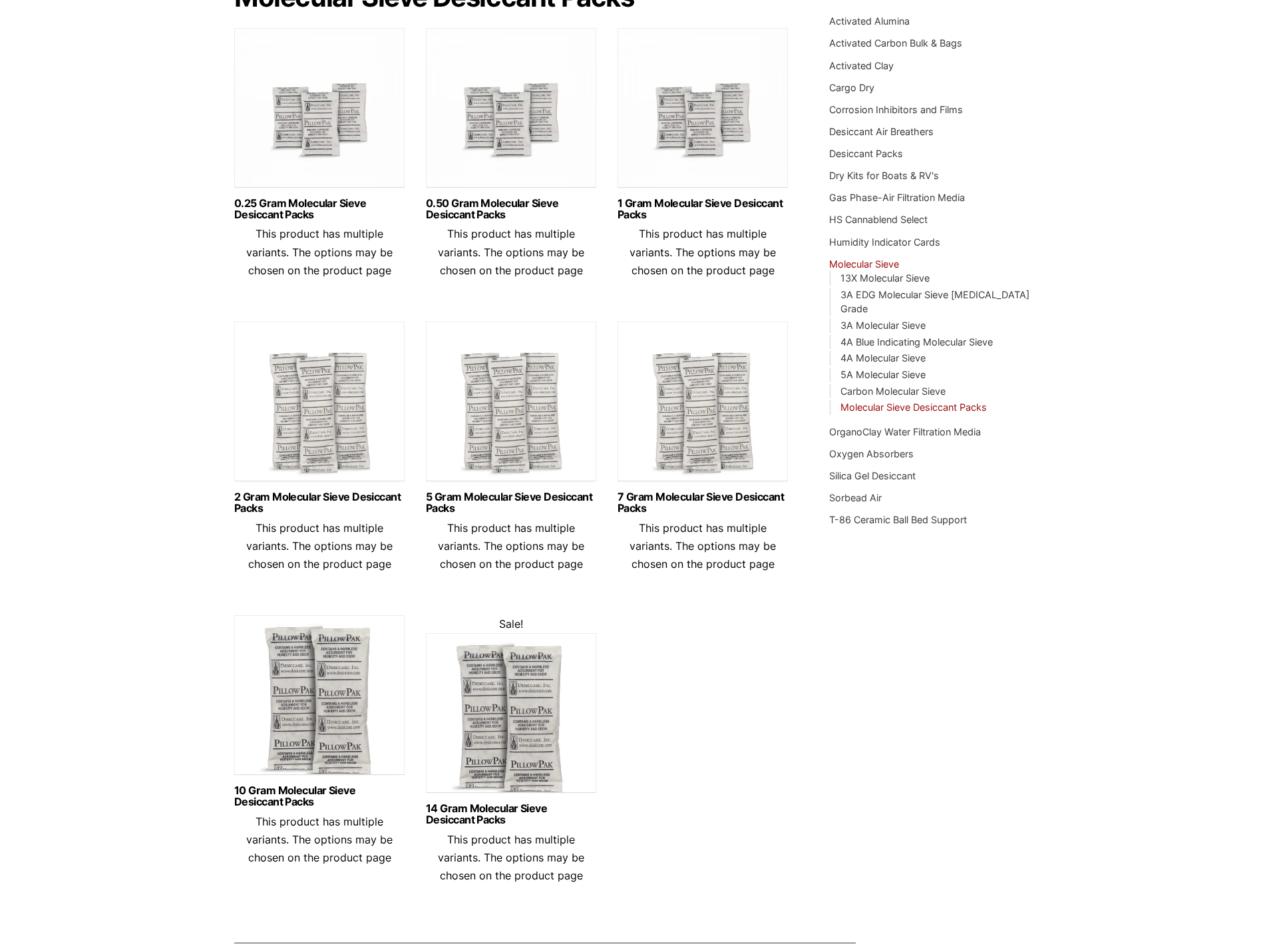
scroll to position [199, 0]
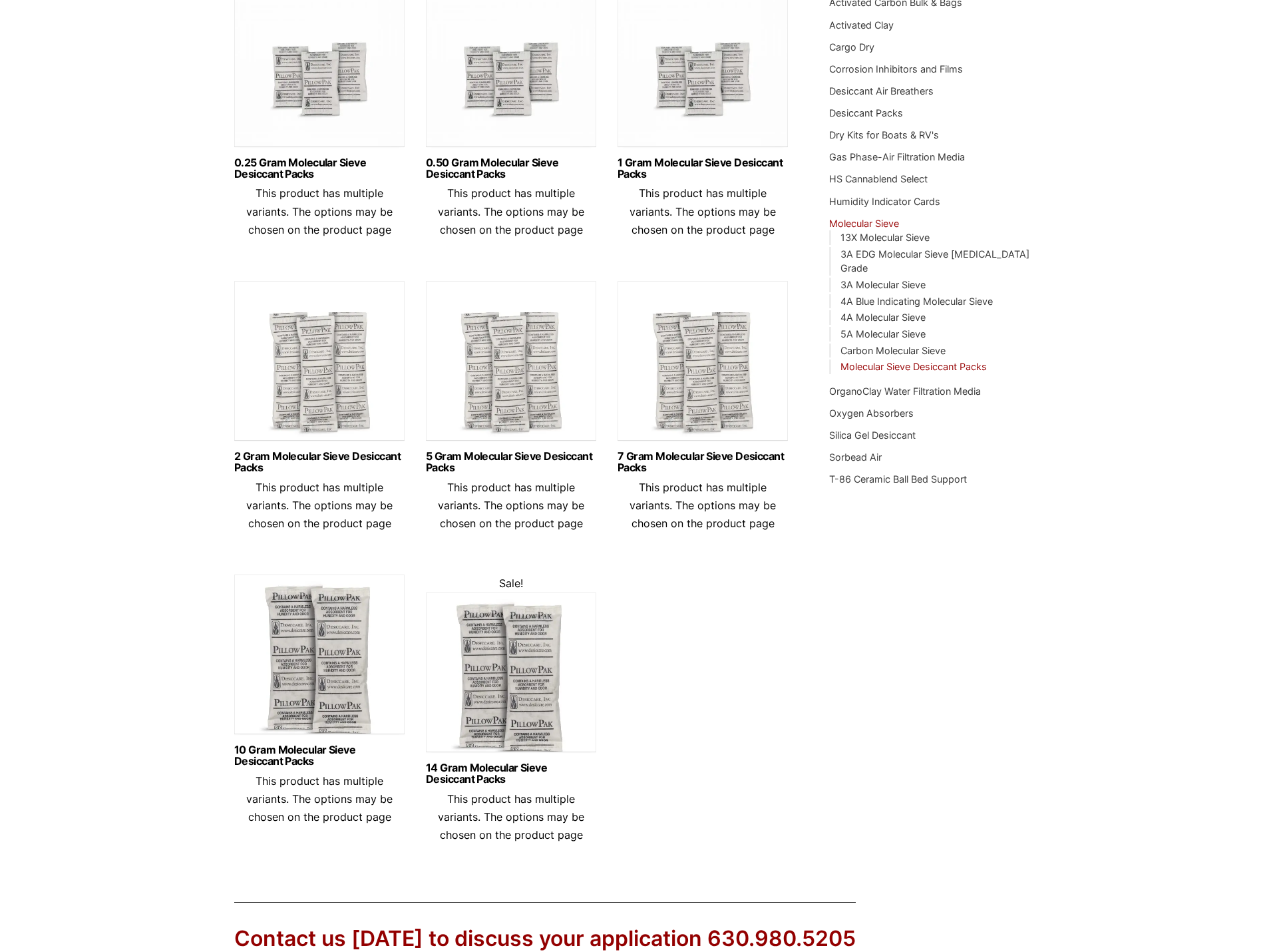
click at [518, 699] on img at bounding box center [511, 676] width 170 height 167
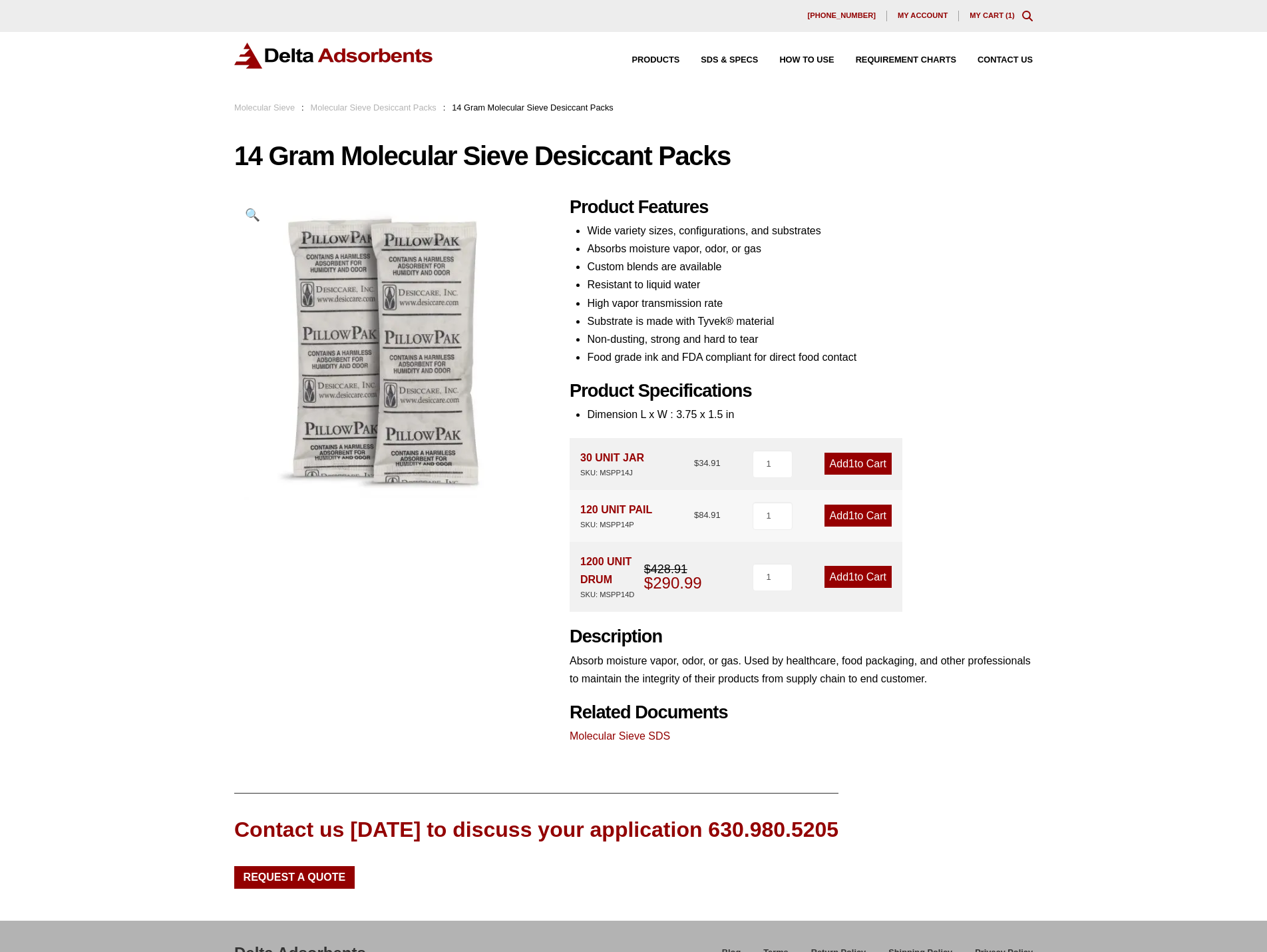
click at [1001, 14] on link "My Cart ( 1 )" at bounding box center [992, 15] width 45 height 8
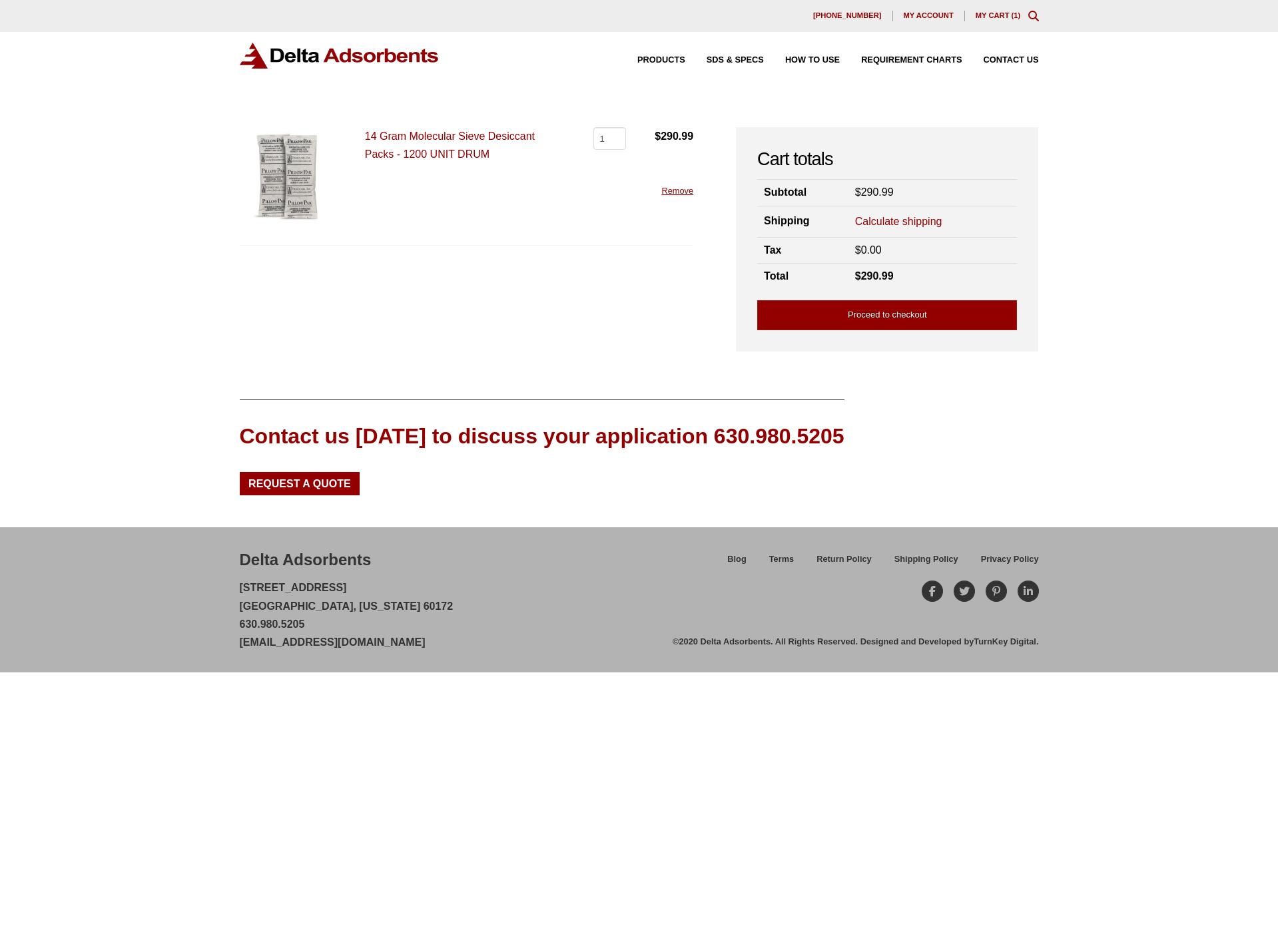
click at [926, 218] on link "Calculate shipping" at bounding box center [898, 221] width 88 height 14
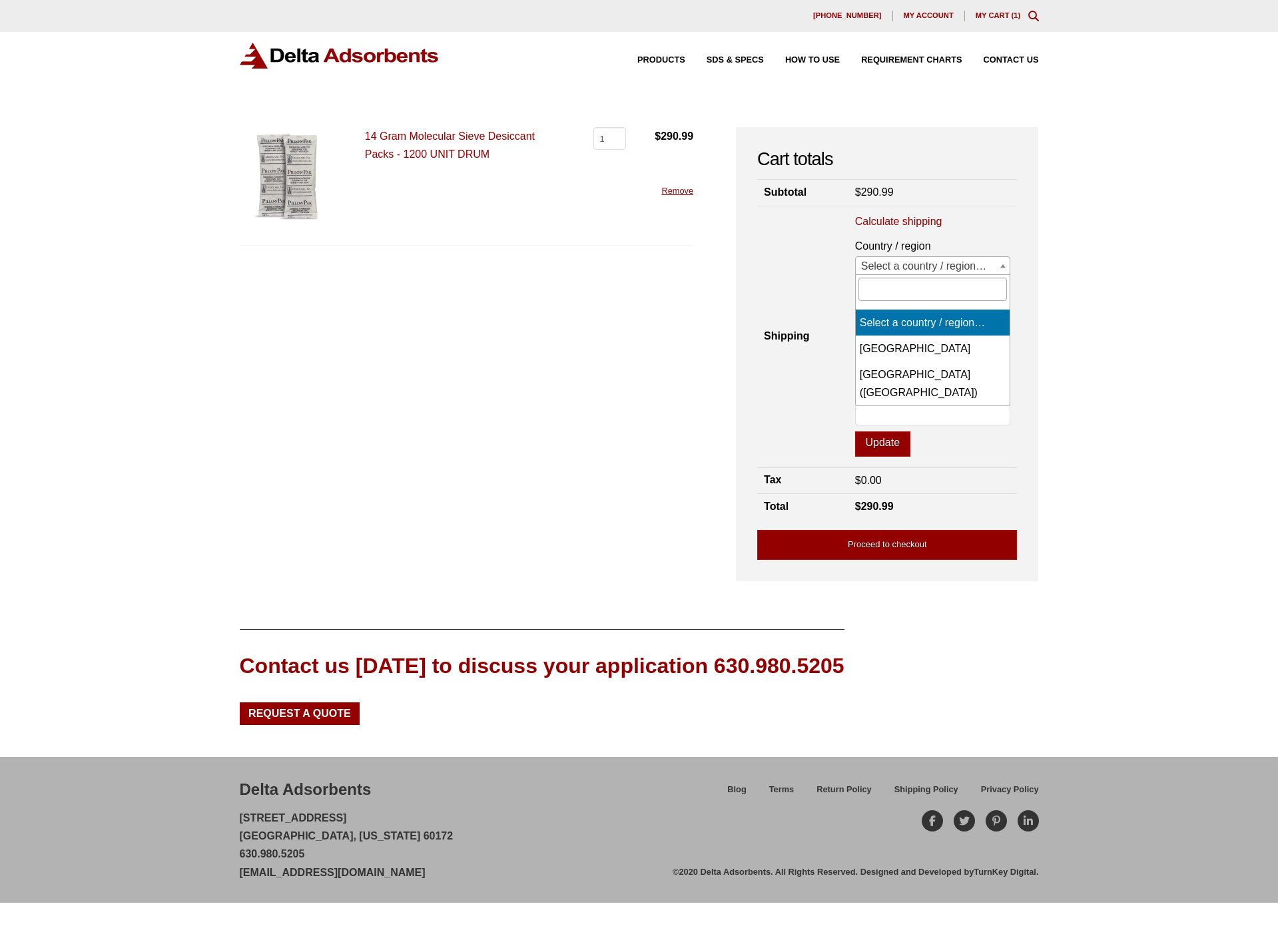
click at [913, 268] on span "Select a country / region…" at bounding box center [932, 266] width 155 height 18
select select "US"
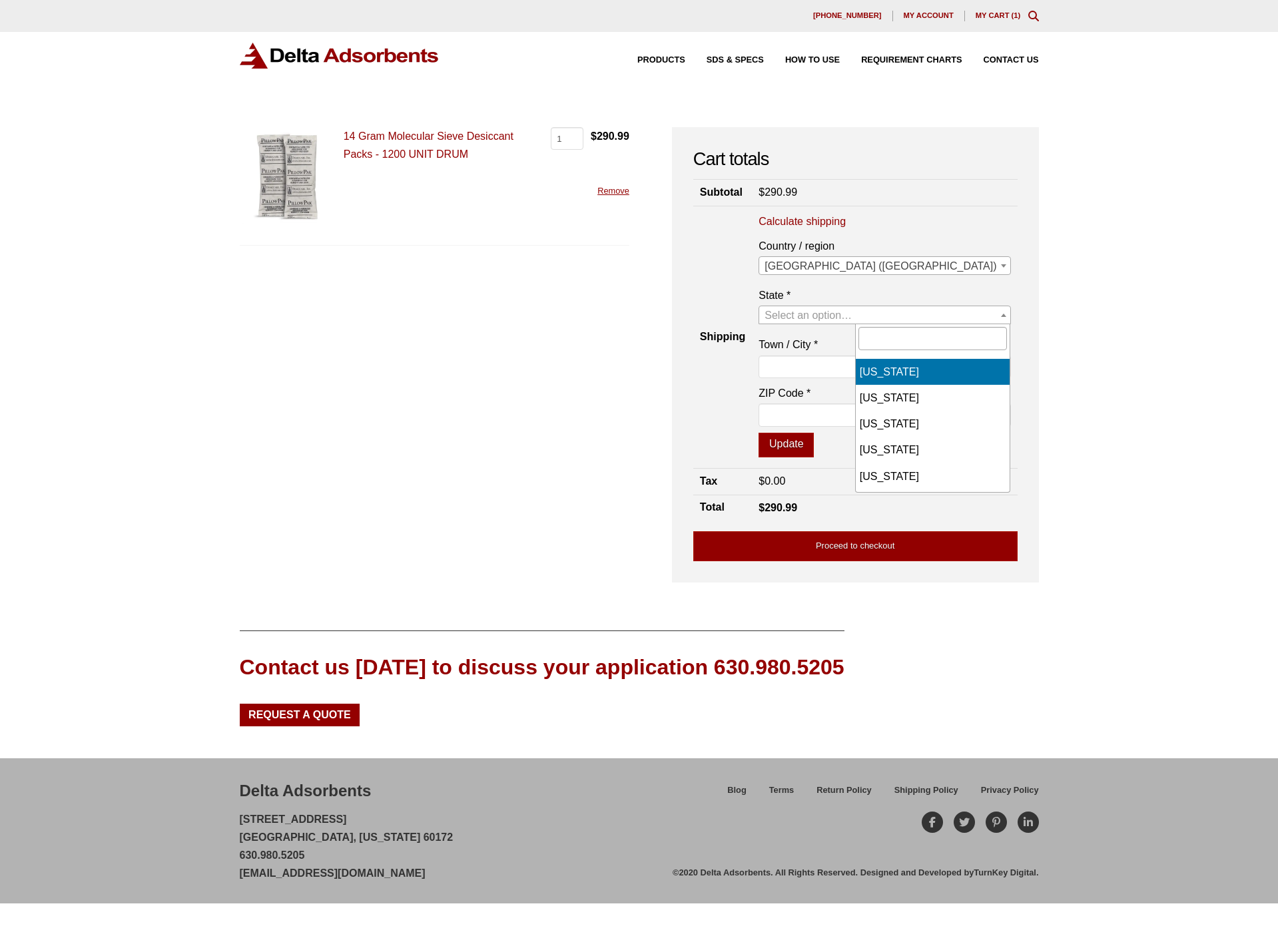
click at [930, 309] on span "Select an option…" at bounding box center [884, 315] width 250 height 18
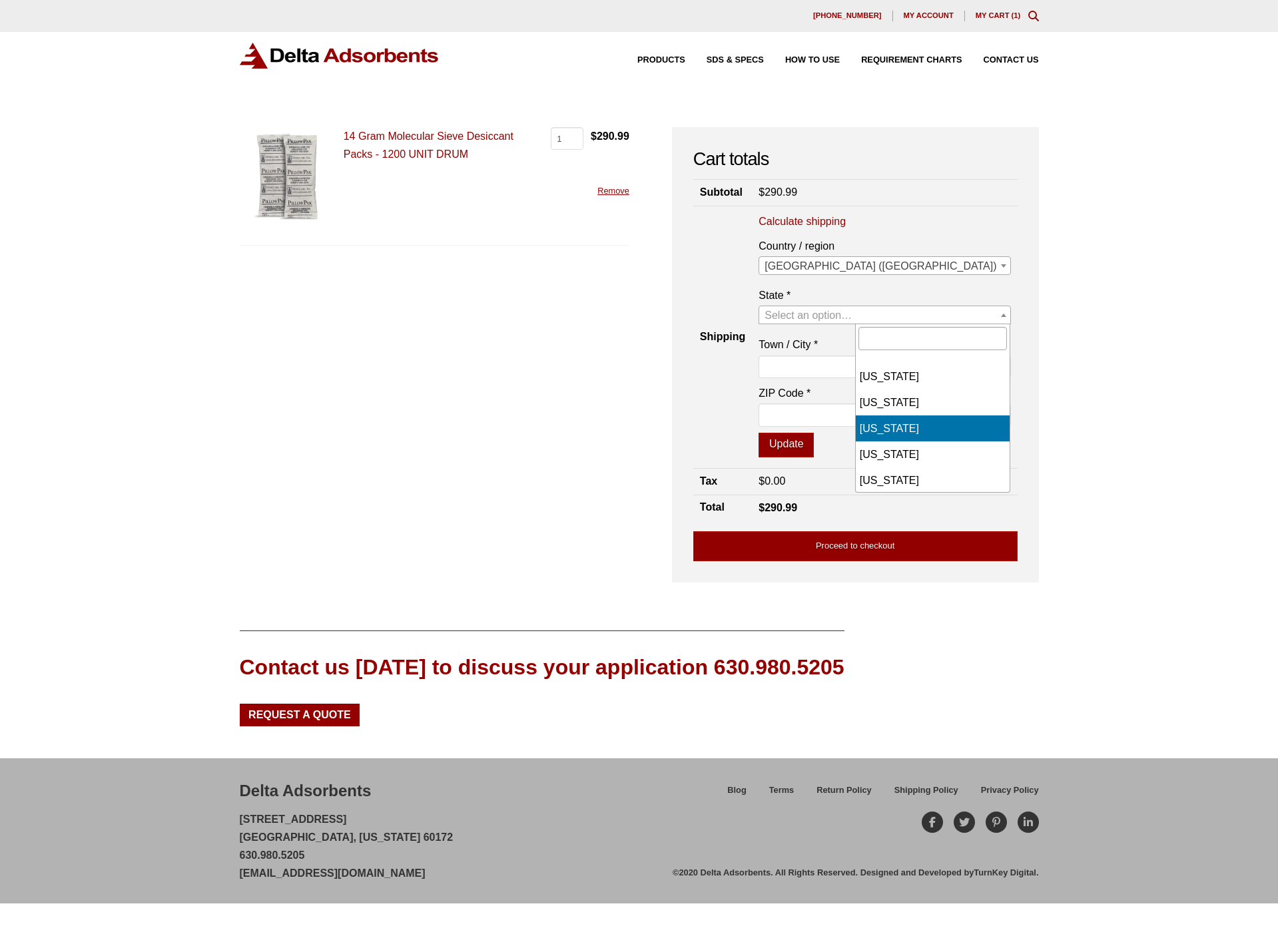
select select "[GEOGRAPHIC_DATA]"
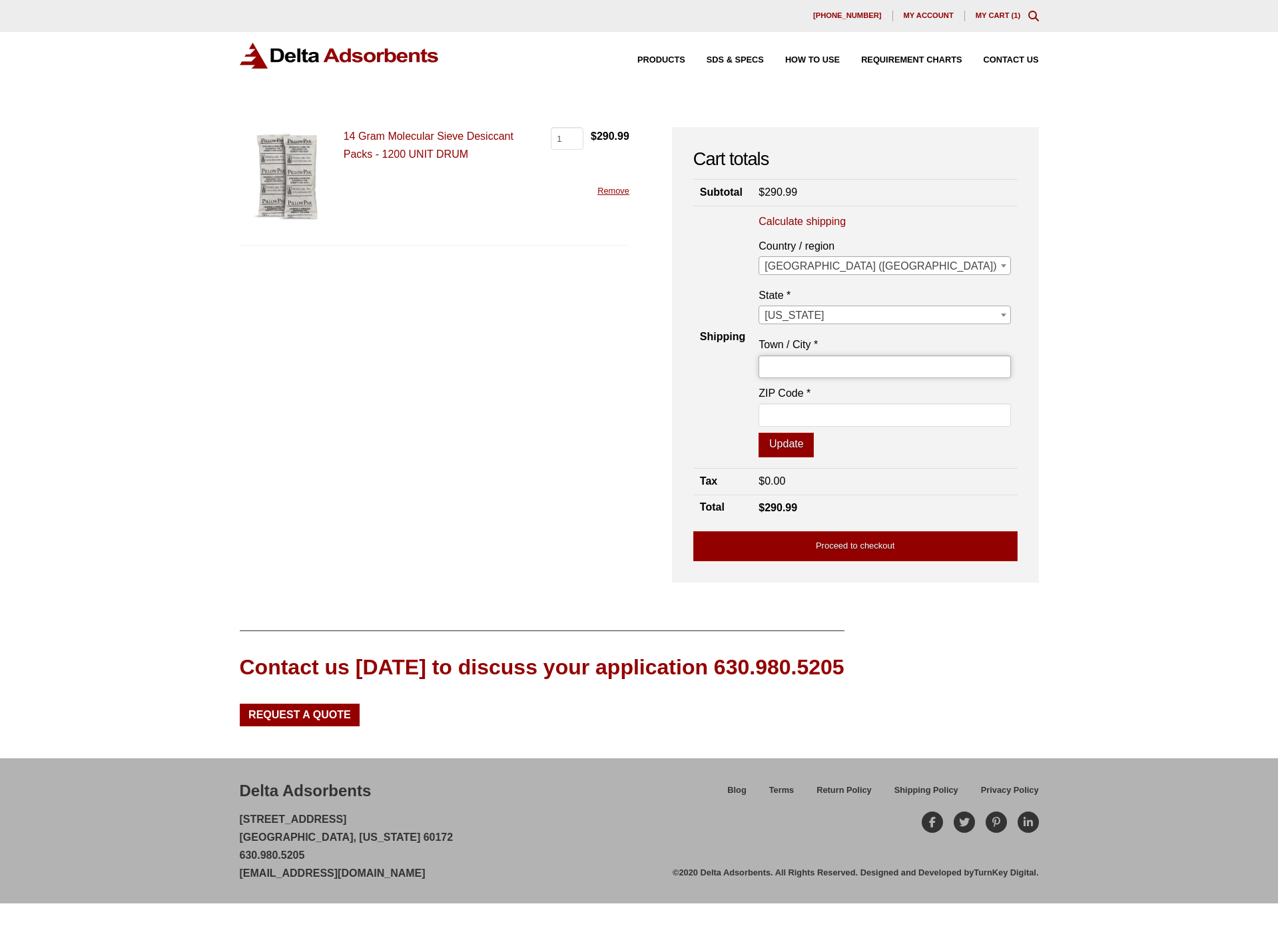
click at [903, 358] on input "Town / City *" at bounding box center [884, 367] width 252 height 23
type input "FRISCO"
type input "75033"
click at [814, 443] on button "Update" at bounding box center [786, 445] width 56 height 25
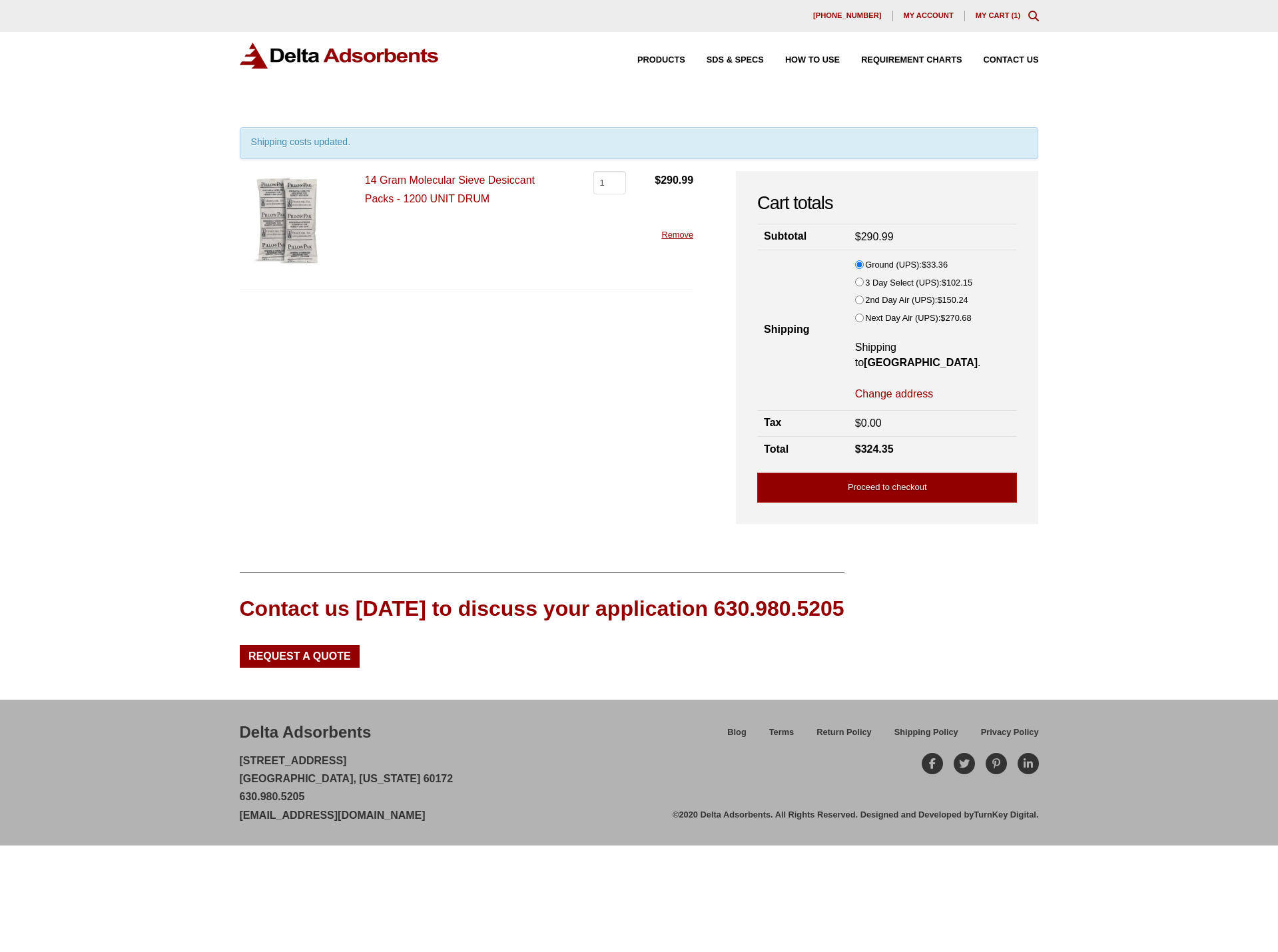
click at [1118, 406] on div "Our website has detected that you are using an outdated browser that will preve…" at bounding box center [639, 476] width 1278 height 952
click at [1117, 240] on div "Our website has detected that you are using an outdated browser that will preve…" at bounding box center [639, 476] width 1278 height 952
